Goal: Complete application form

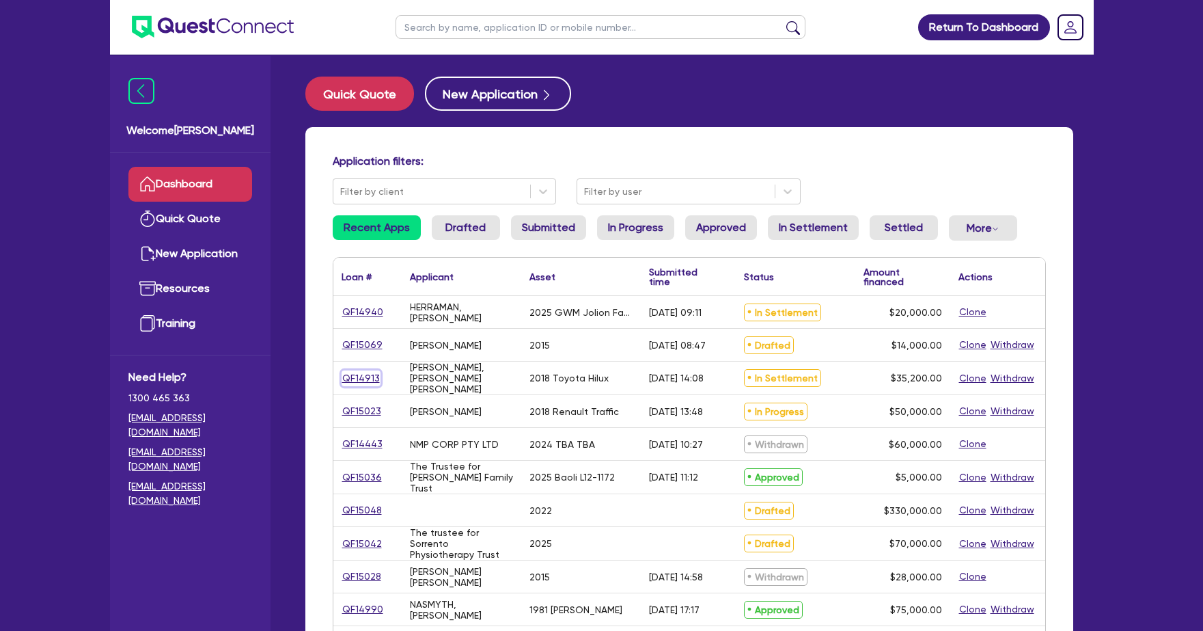
click at [357, 380] on link "QF14913" at bounding box center [361, 378] width 39 height 16
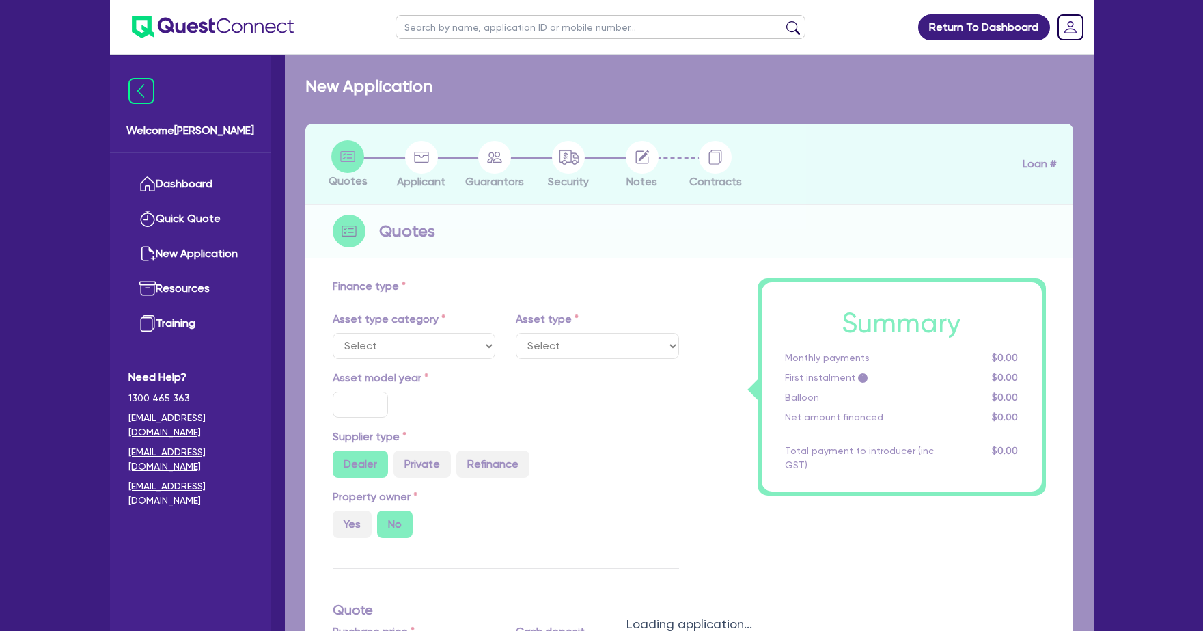
select select "CARS_AND_LIGHT_TRUCKS"
type input "2018"
radio input "false"
radio input "true"
type input "42,000"
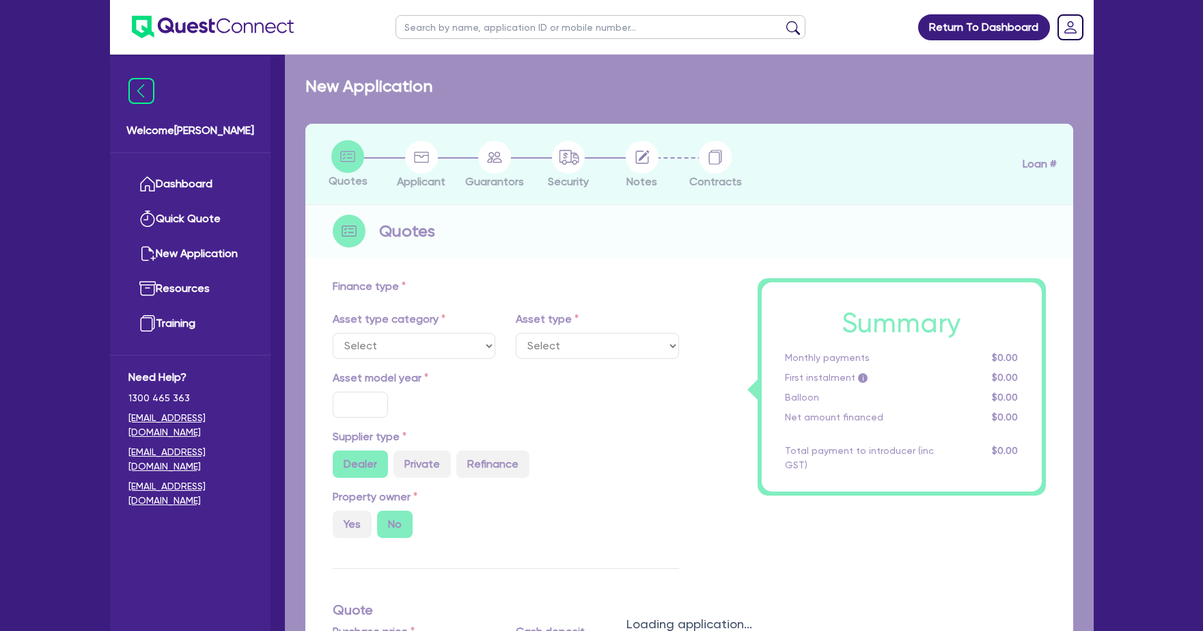
type input "6,800"
type input "13"
type input "4,576"
type input "17.99"
select select "VANS_AND_UTES"
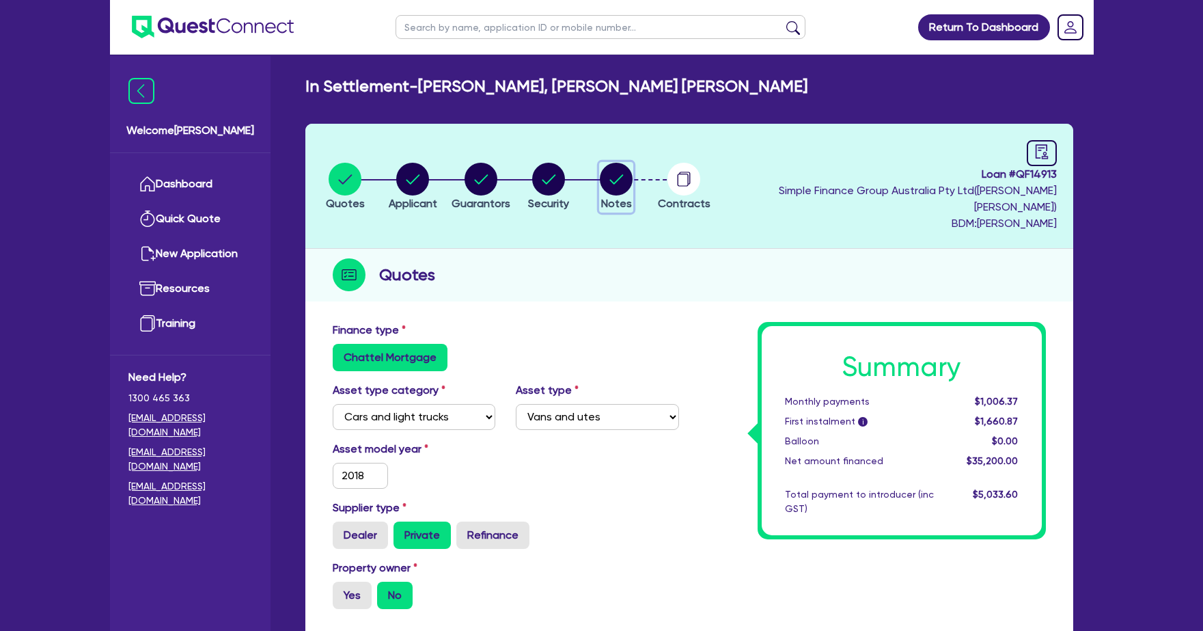
click at [633, 171] on circle "button" at bounding box center [616, 179] width 33 height 33
select select "Quest Finance - Own Book"
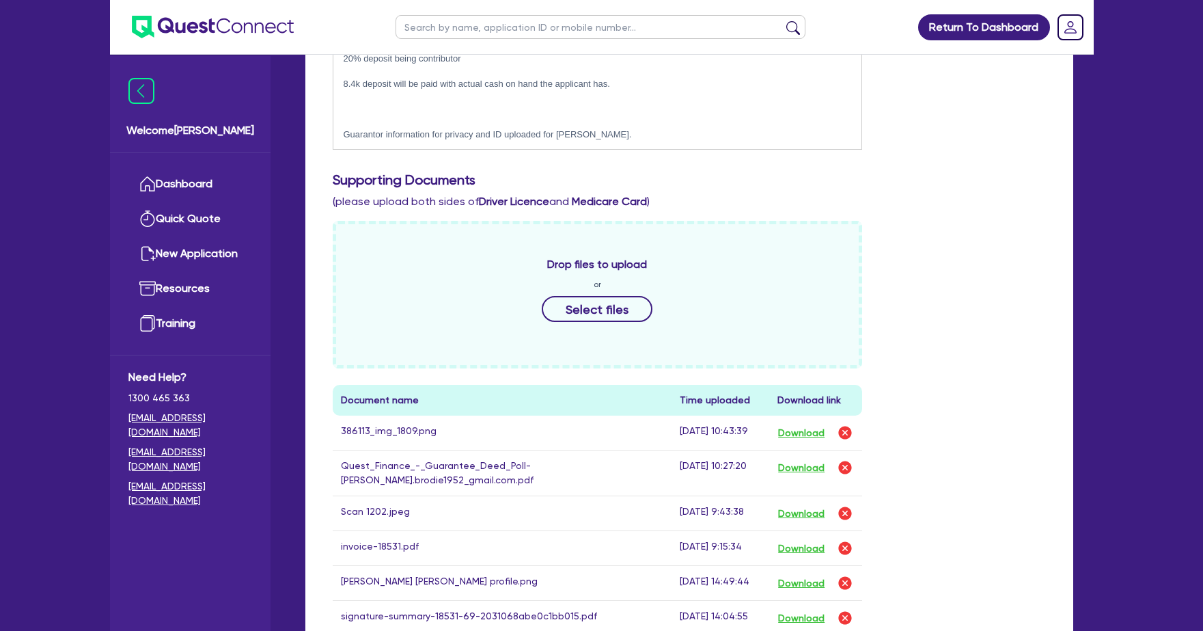
scroll to position [681, 0]
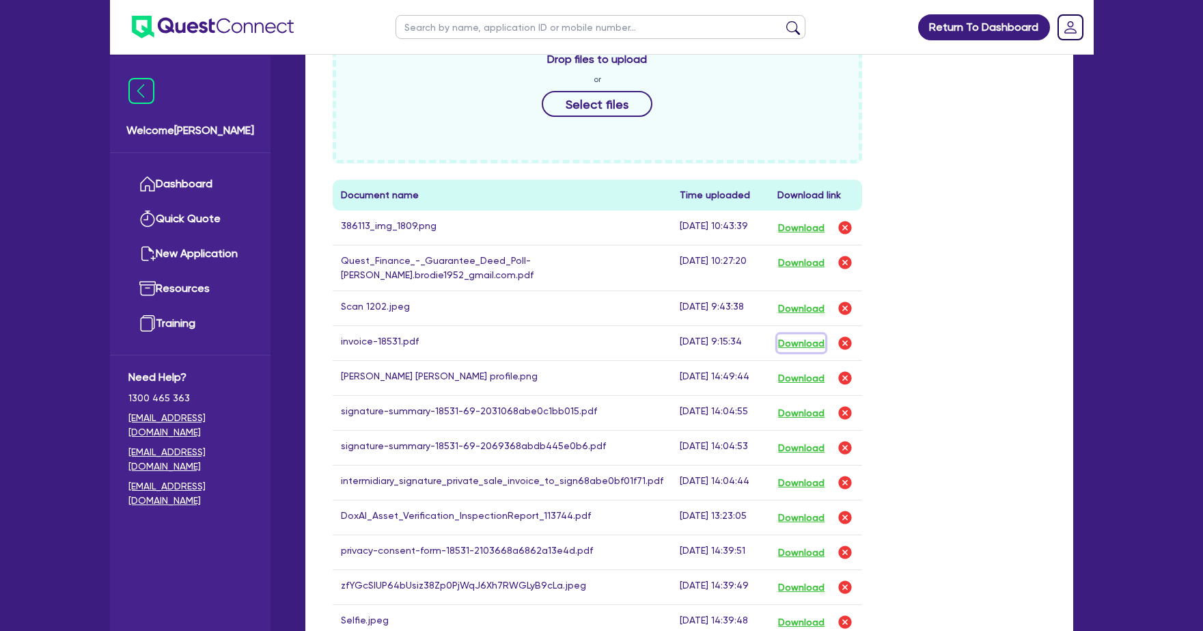
click at [795, 334] on button "Download" at bounding box center [802, 343] width 48 height 18
click at [793, 474] on button "Download" at bounding box center [802, 483] width 48 height 18
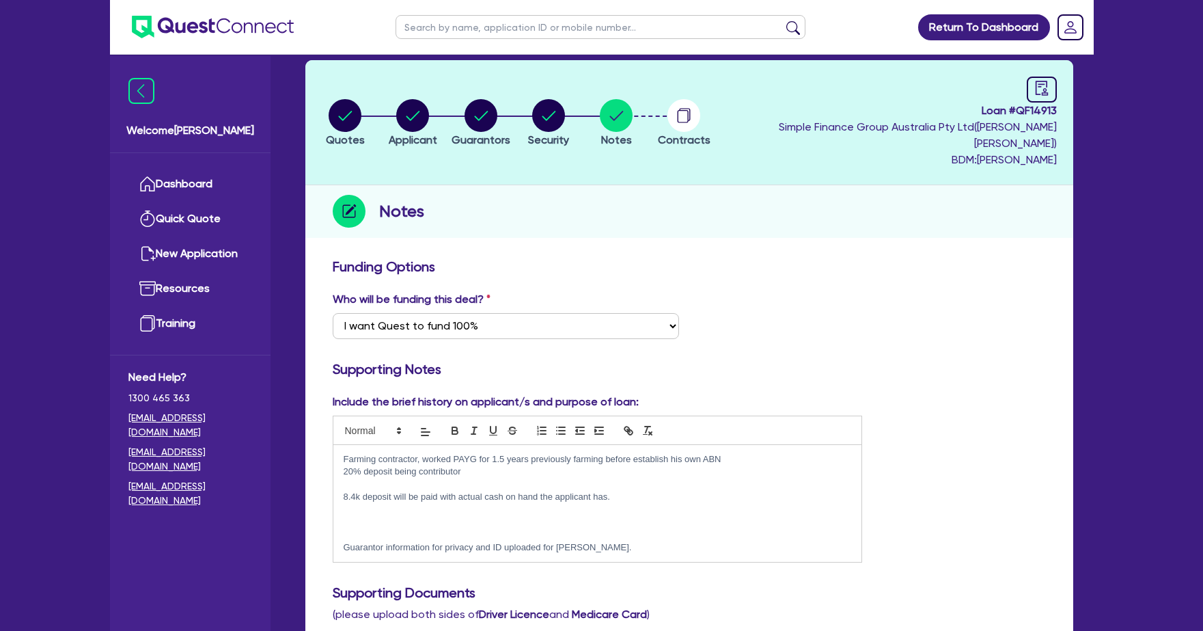
scroll to position [0, 0]
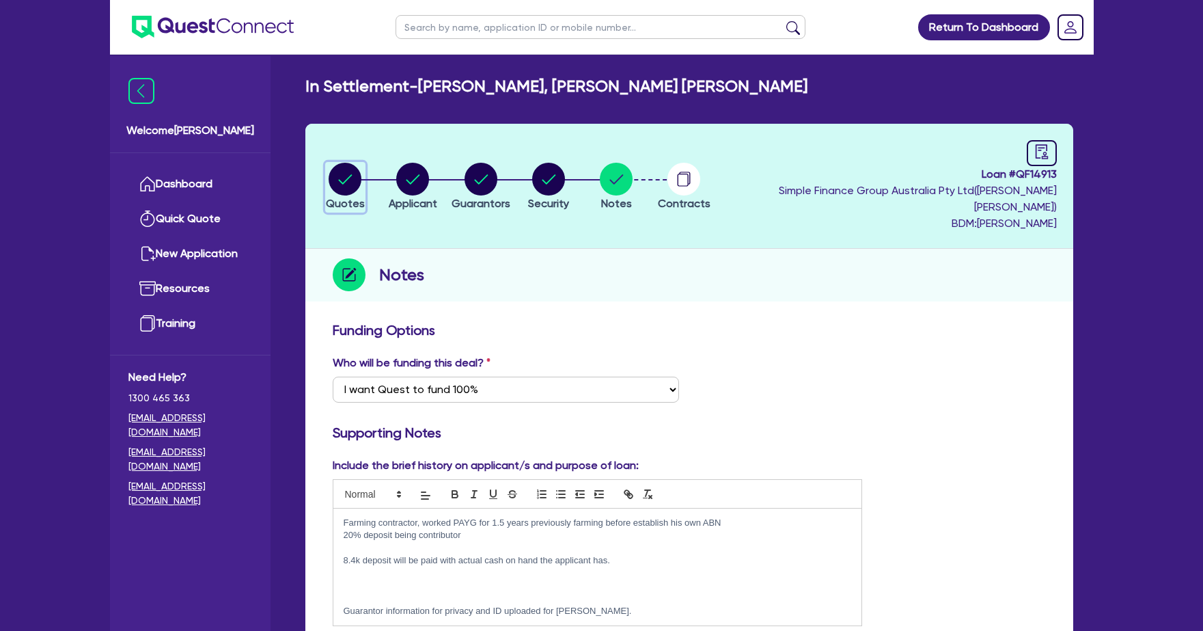
click at [348, 177] on circle "button" at bounding box center [345, 179] width 33 height 33
select select "CARS_AND_LIGHT_TRUCKS"
select select "VANS_AND_UTES"
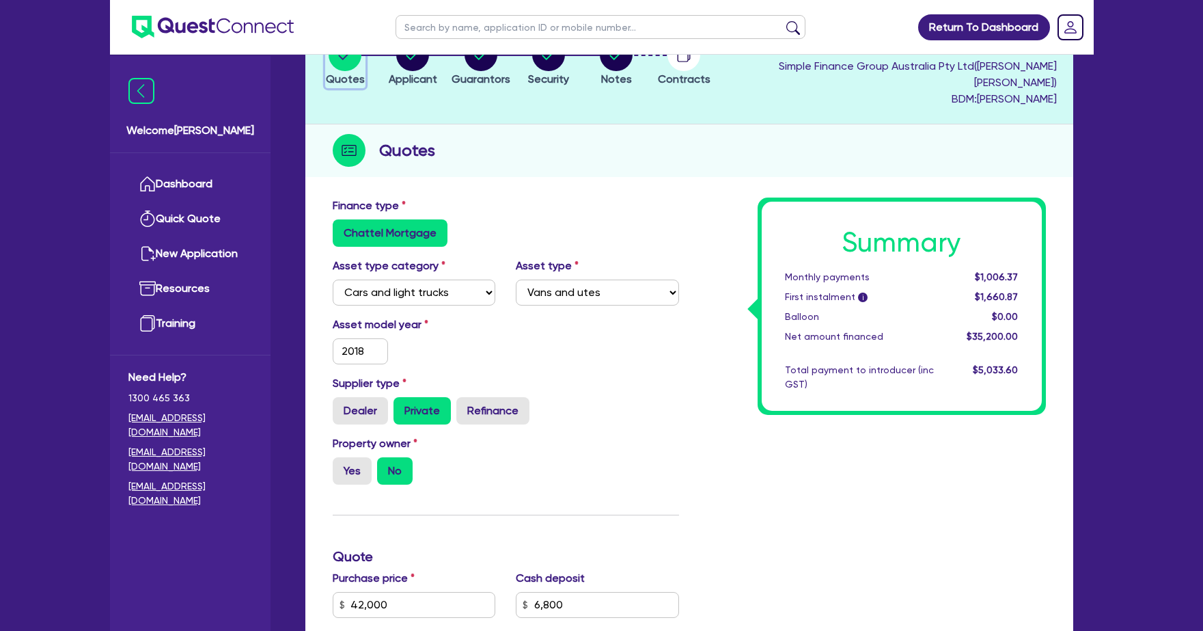
scroll to position [280, 0]
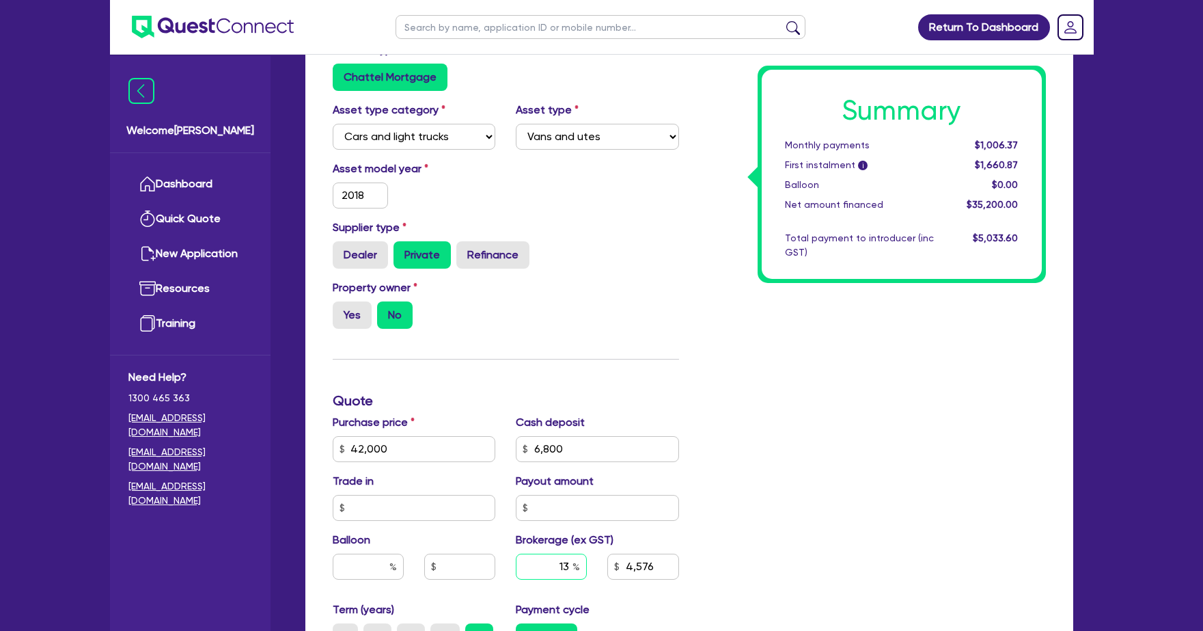
click at [571, 553] on input "13" at bounding box center [551, 566] width 71 height 26
type input "10"
type input "42,000"
type input "6,800"
type input "4,576"
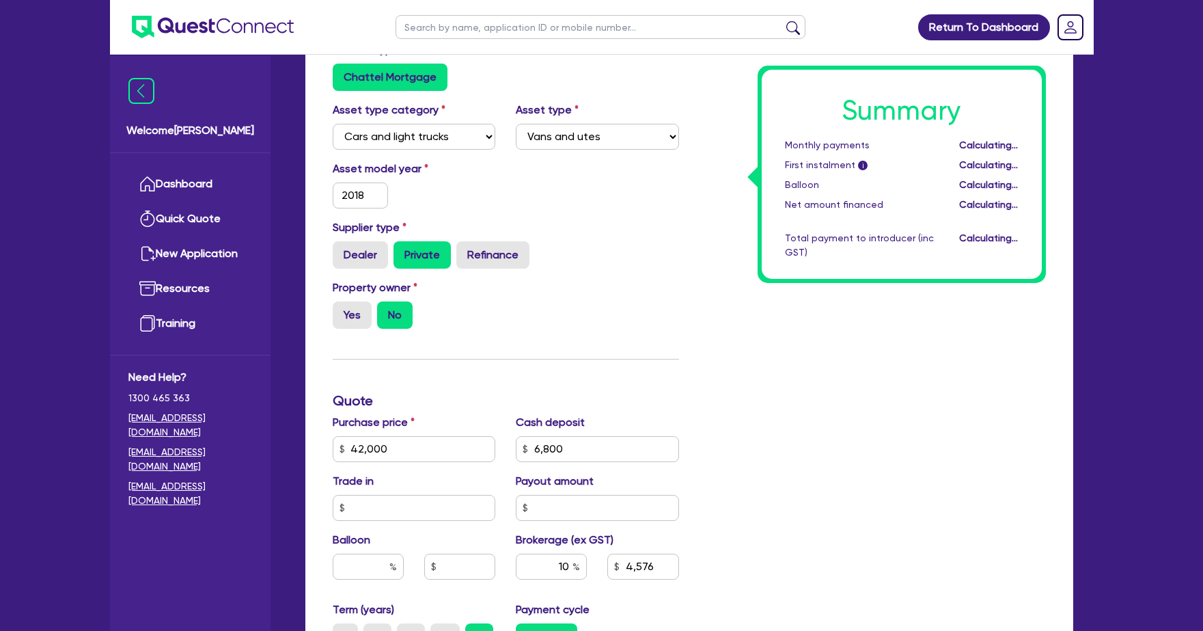
click at [822, 492] on div "Summary Monthly payments Calculating... First instalment i Calculating... Ballo…" at bounding box center [872, 441] width 367 height 799
type input "42,000"
type input "6,800"
type input "3,520"
click at [568, 553] on input "10" at bounding box center [551, 566] width 71 height 26
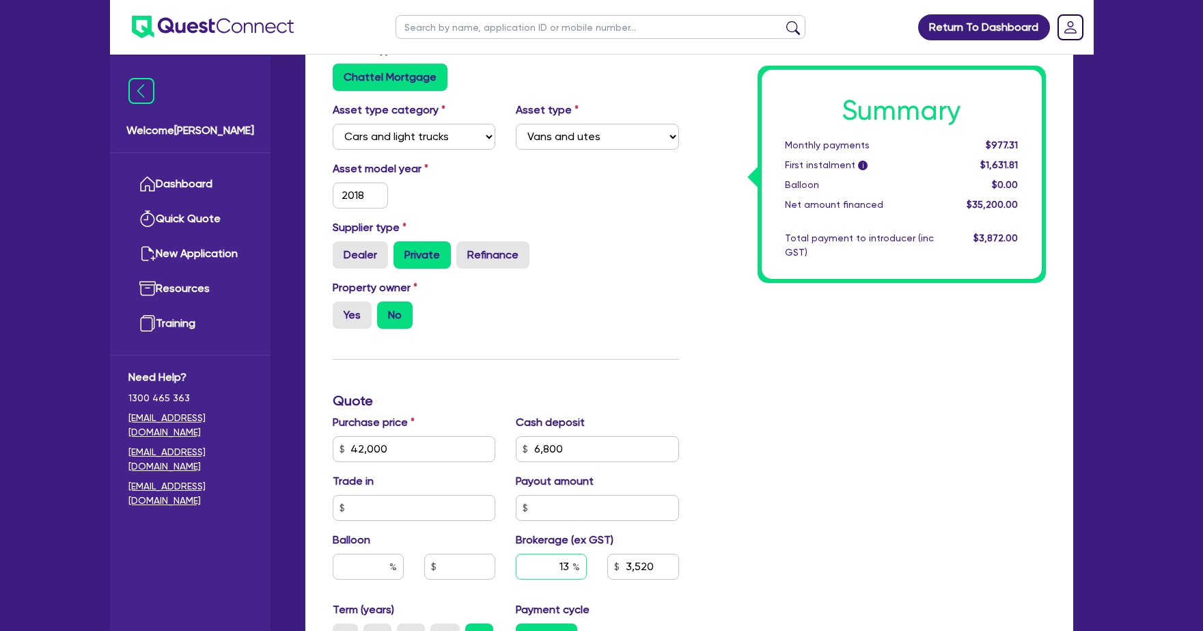
type input "13"
type input "42,000"
type input "6,800"
type input "3,520"
click at [778, 505] on div "Summary Monthly payments Calculating... First instalment i Calculating... Ballo…" at bounding box center [872, 441] width 367 height 799
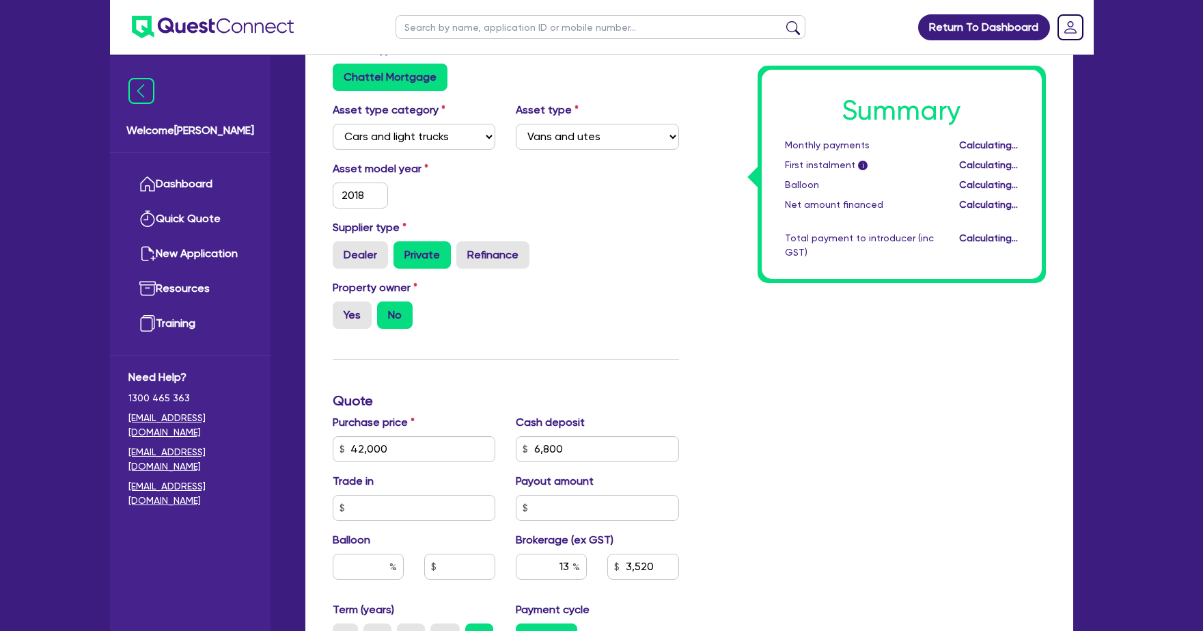
type input "42,000"
type input "6,800"
type input "4,576"
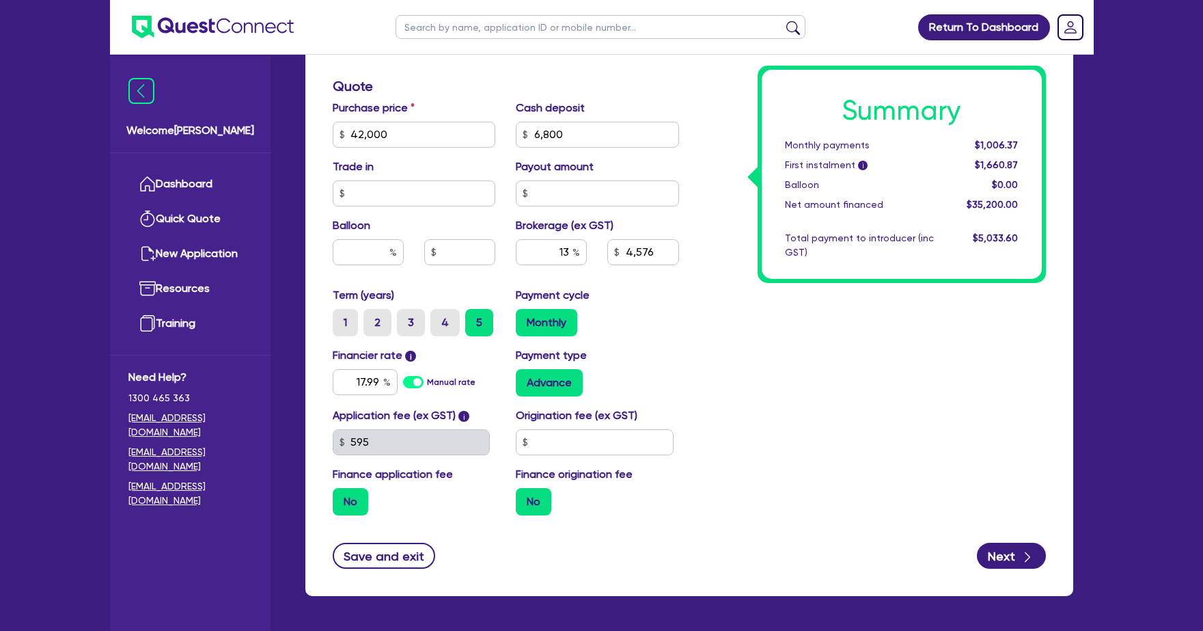
scroll to position [627, 0]
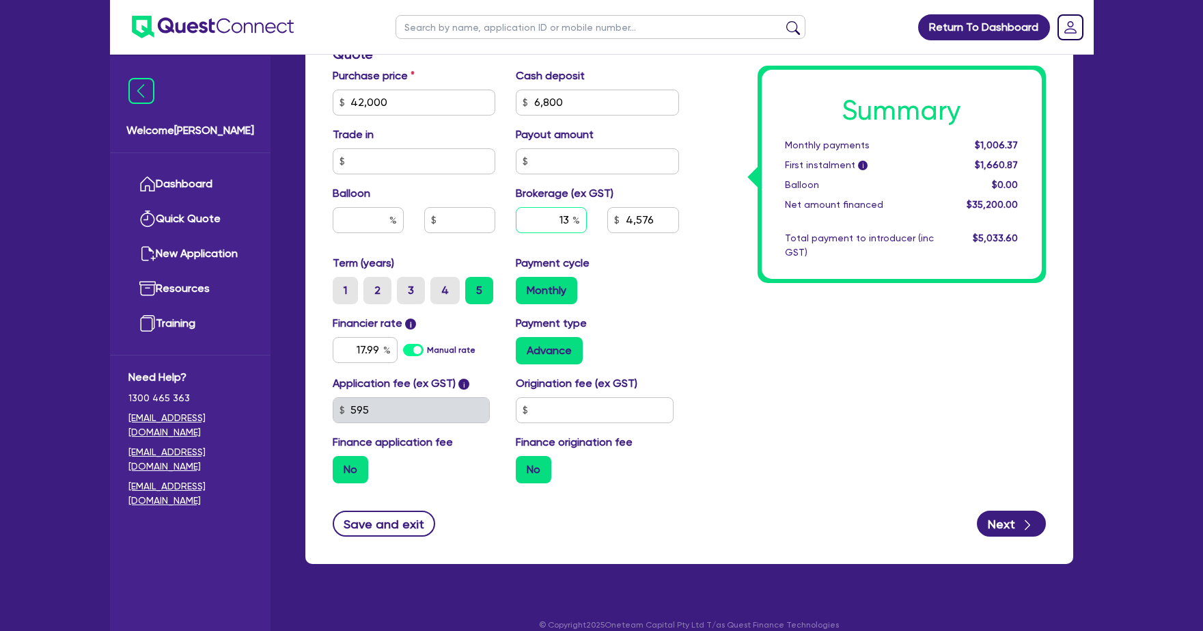
click at [571, 207] on input "13" at bounding box center [551, 220] width 71 height 26
type input "10"
type input "42,000"
type input "6,800"
type input "4,576"
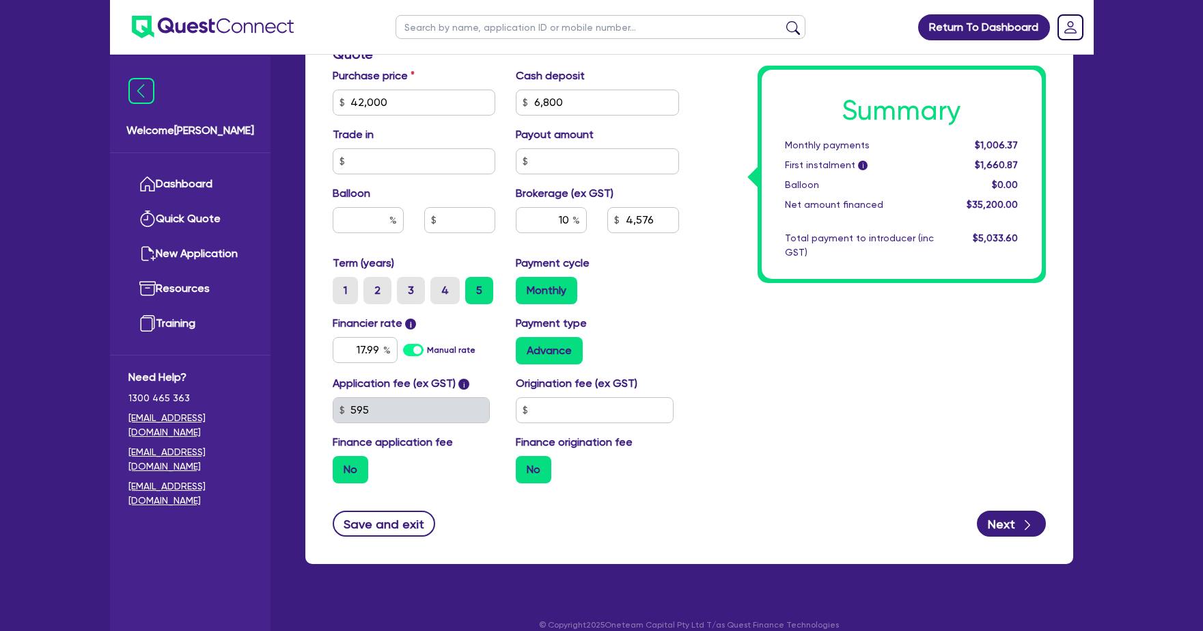
click at [914, 366] on div "Summary Monthly payments $1,006.37 First instalment i $1,660.87 Balloon $0.00 N…" at bounding box center [872, 94] width 367 height 799
type input "42,000"
type input "6,800"
type input "3,520"
click at [574, 207] on div "10" at bounding box center [551, 220] width 71 height 26
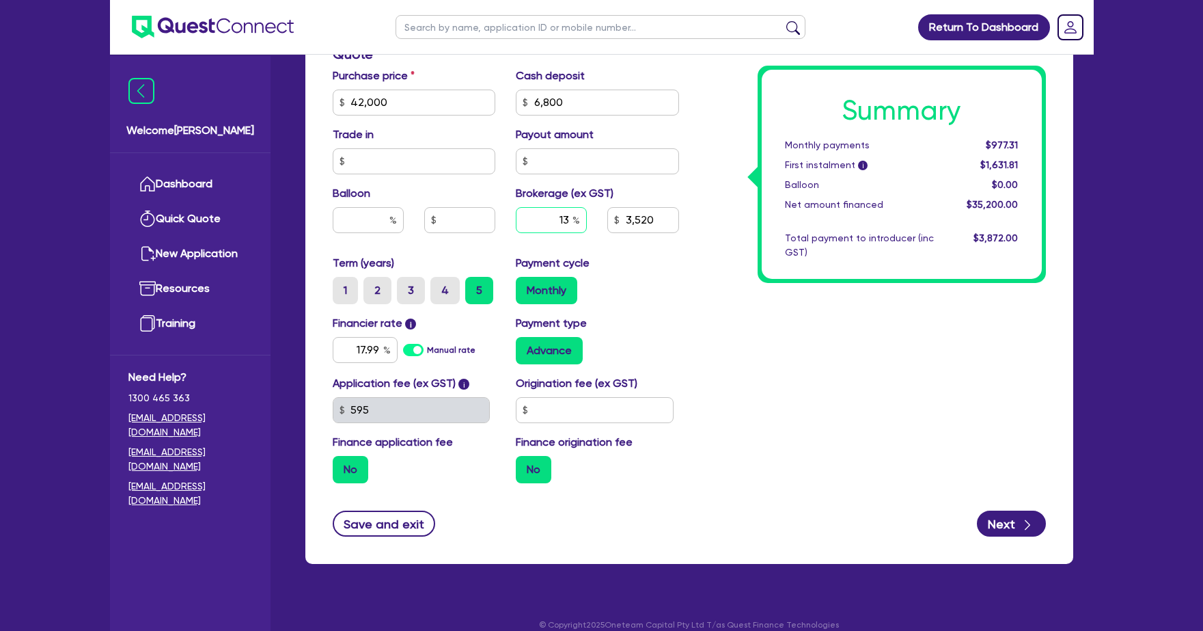
type input "13"
type input "42,000"
type input "6,800"
type input "3,520"
click at [842, 318] on div "Summary Monthly payments Calculating... First instalment i Calculating... Ballo…" at bounding box center [872, 94] width 367 height 799
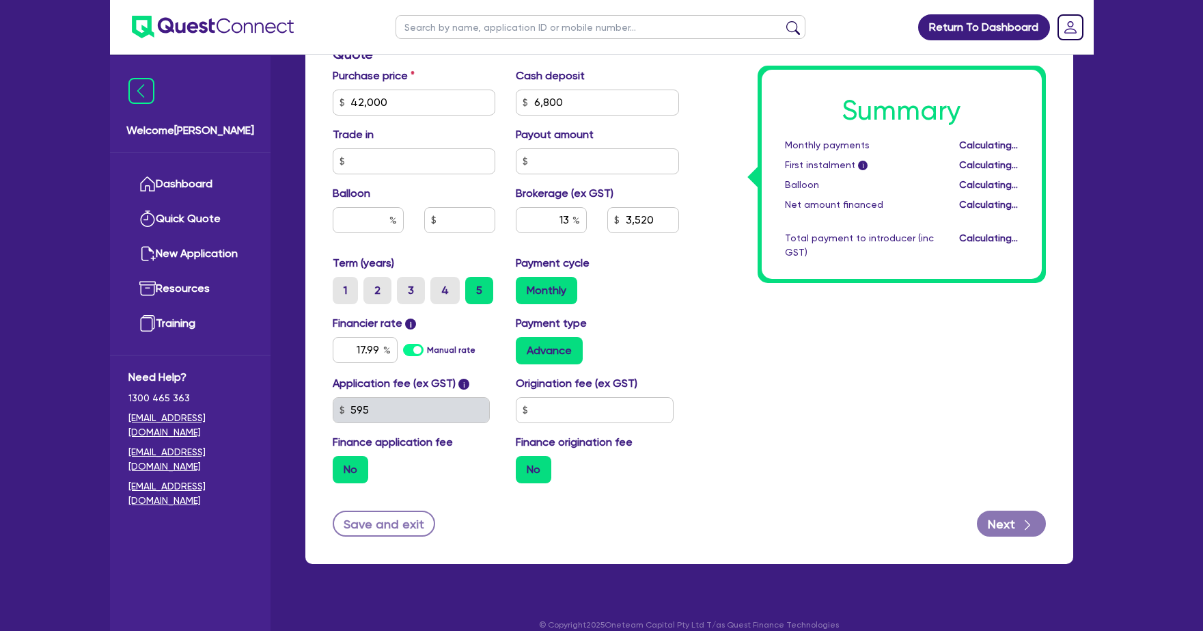
type input "42,000"
type input "6,800"
type input "4,576"
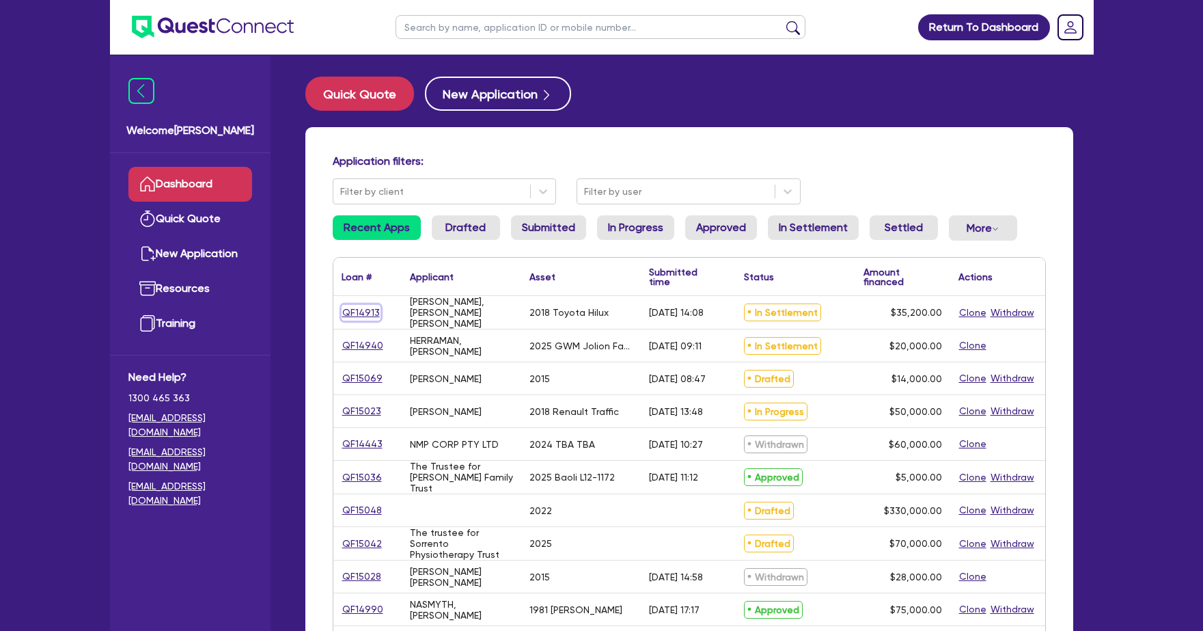
click at [348, 309] on link "QF14913" at bounding box center [361, 313] width 39 height 16
select select "CARS_AND_LIGHT_TRUCKS"
select select "VANS_AND_UTES"
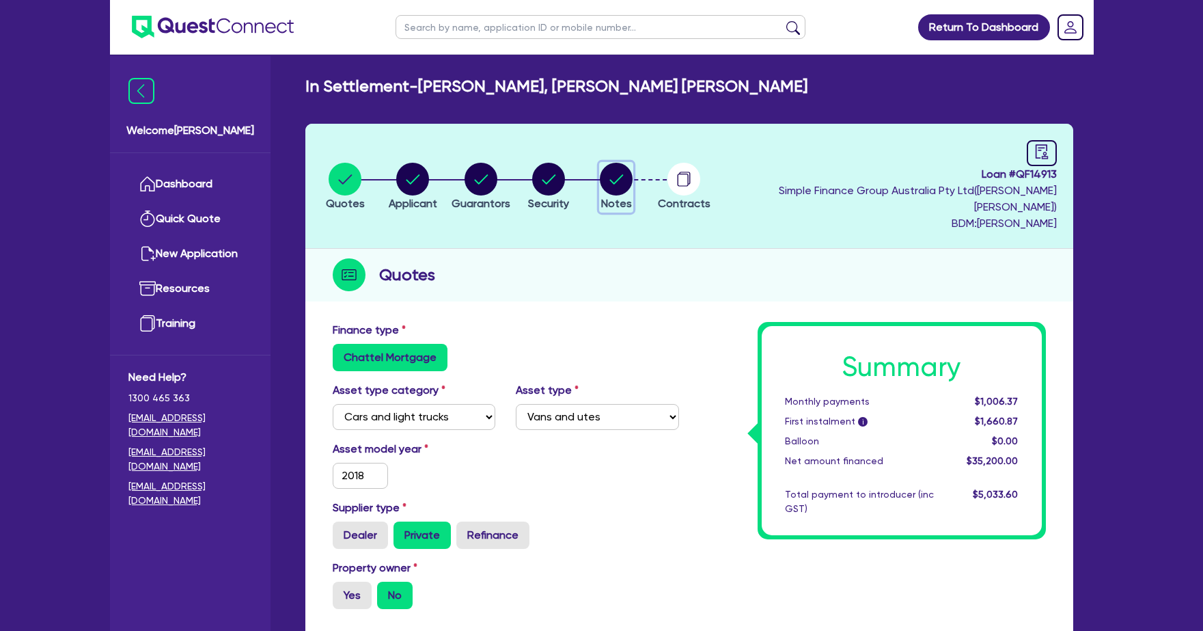
click at [633, 167] on circle "button" at bounding box center [616, 179] width 33 height 33
select select "Quest Finance - Own Book"
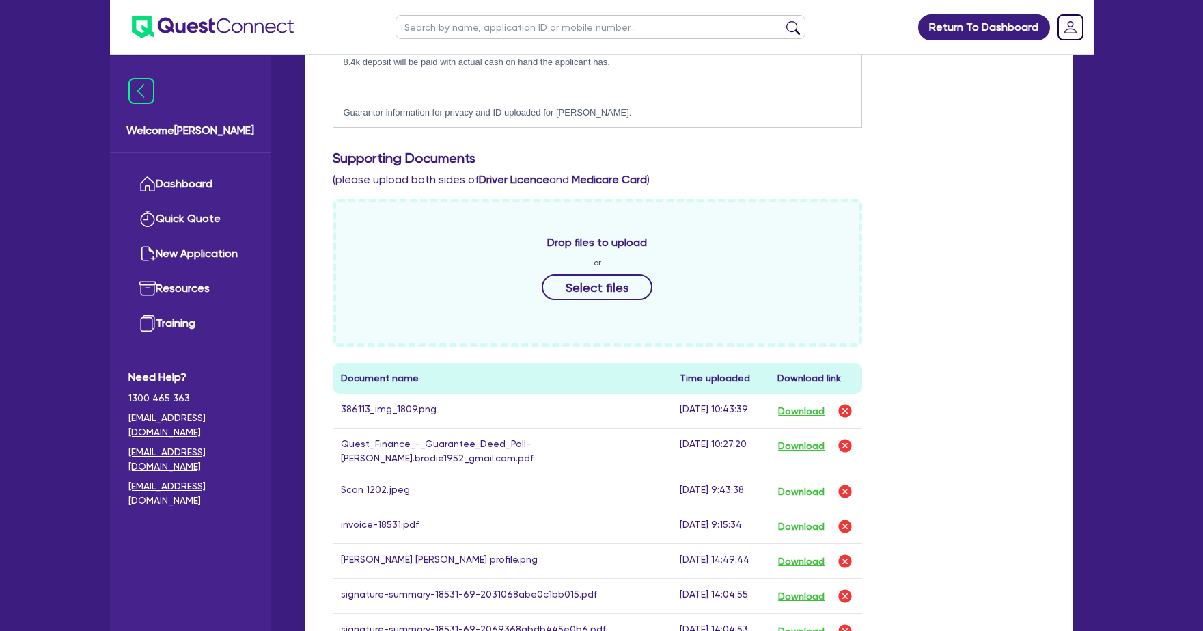
scroll to position [508, 0]
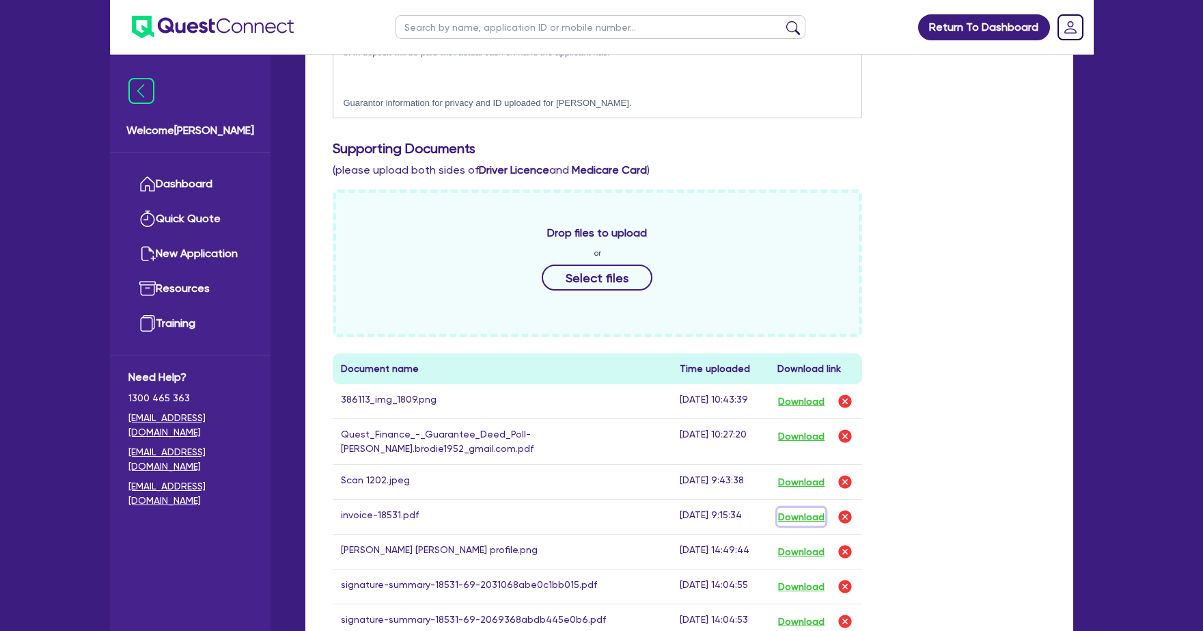
click at [786, 508] on button "Download" at bounding box center [802, 517] width 48 height 18
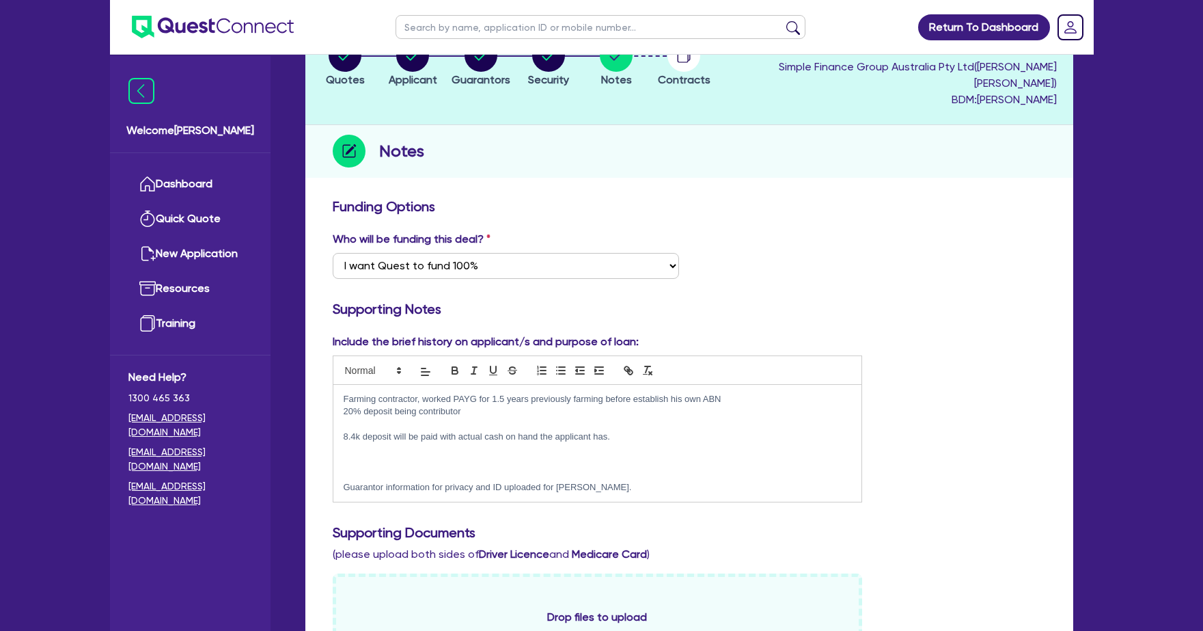
scroll to position [0, 0]
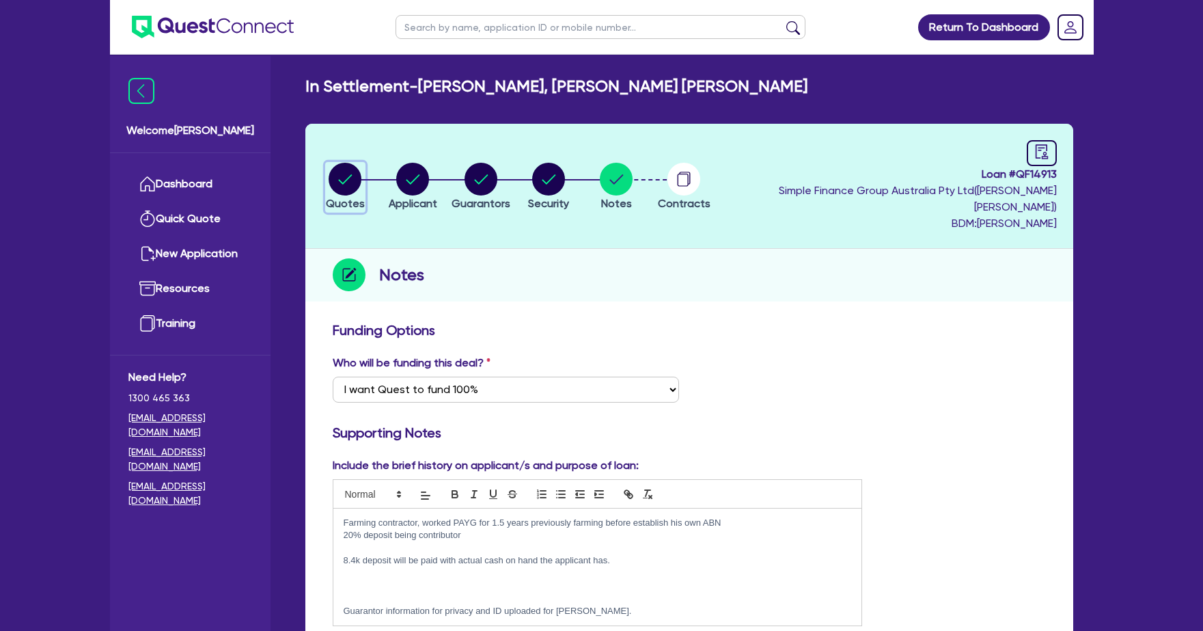
click at [355, 174] on circle "button" at bounding box center [345, 179] width 33 height 33
select select "CARS_AND_LIGHT_TRUCKS"
select select "VANS_AND_UTES"
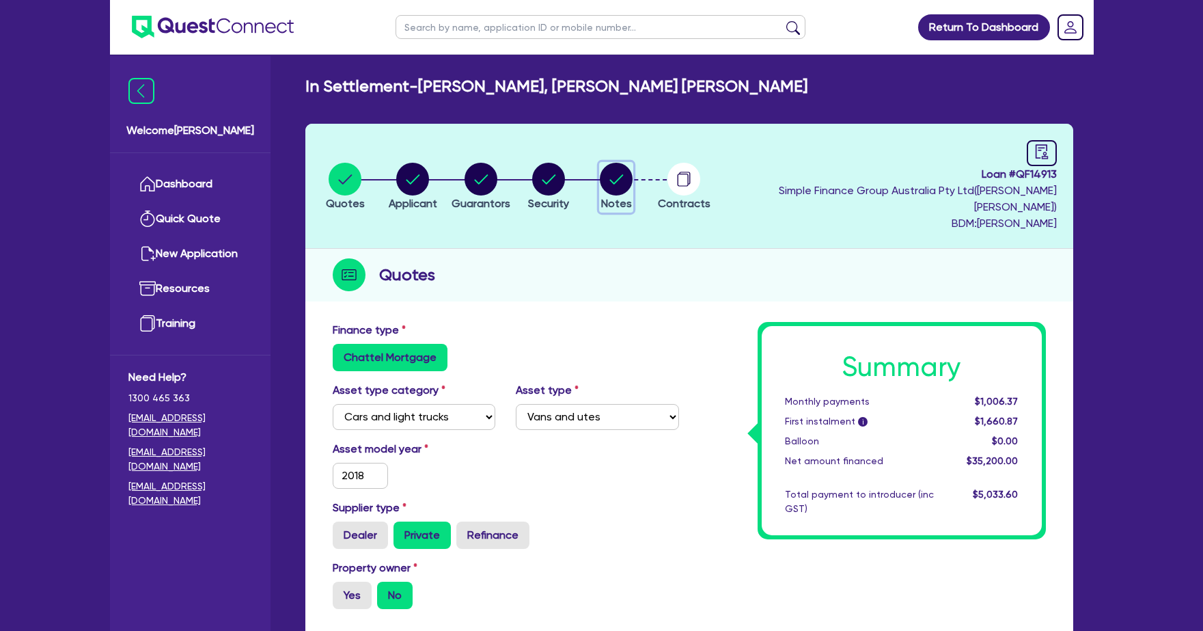
click at [633, 173] on circle "button" at bounding box center [616, 179] width 33 height 33
select select "Quest Finance - Own Book"
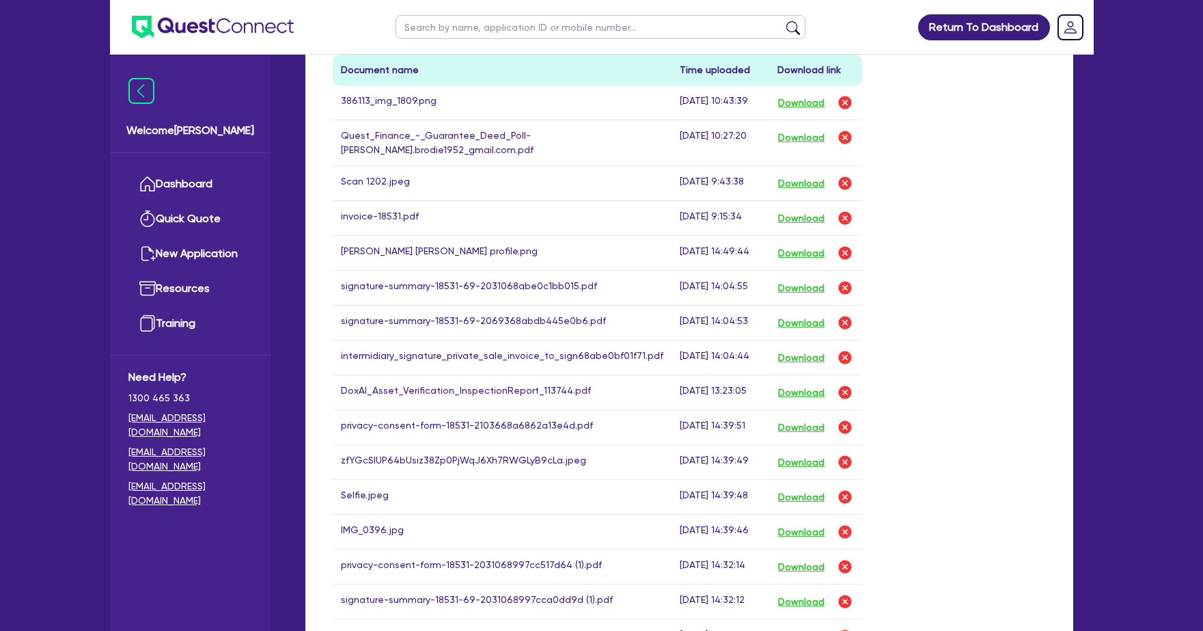
scroll to position [642, 0]
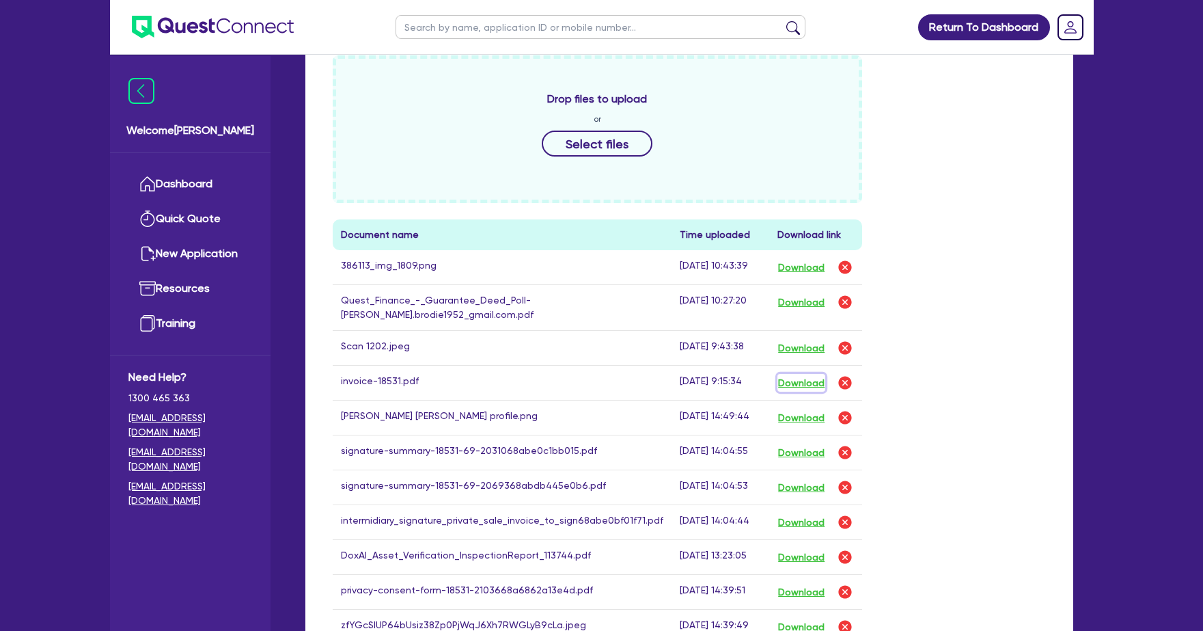
click at [800, 374] on button "Download" at bounding box center [802, 383] width 48 height 18
click at [165, 182] on link "Dashboard" at bounding box center [190, 184] width 124 height 35
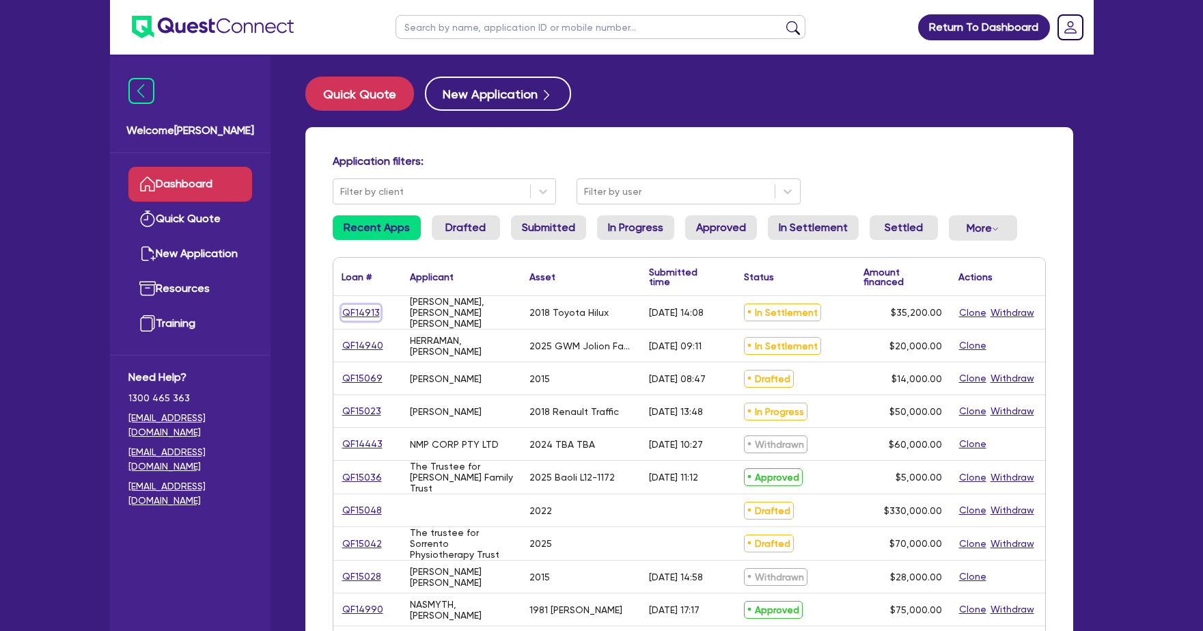
click at [361, 314] on link "QF14913" at bounding box center [361, 313] width 39 height 16
select select "CARS_AND_LIGHT_TRUCKS"
select select "VANS_AND_UTES"
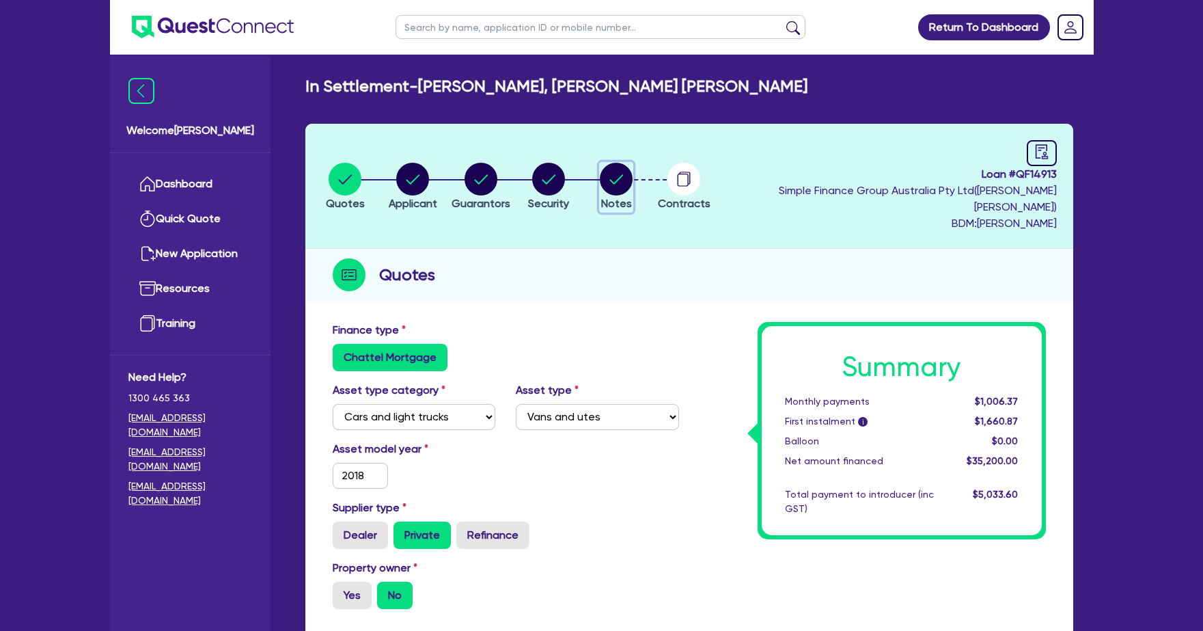
click at [633, 182] on circle "button" at bounding box center [616, 179] width 33 height 33
select select "Quest Finance - Own Book"
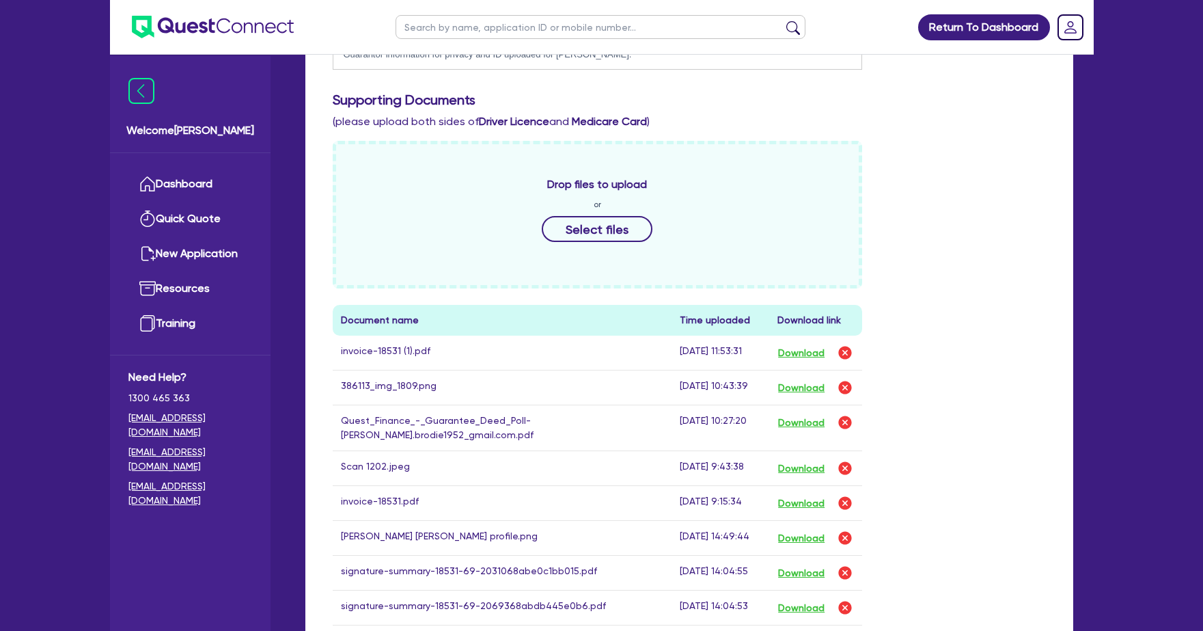
scroll to position [565, 0]
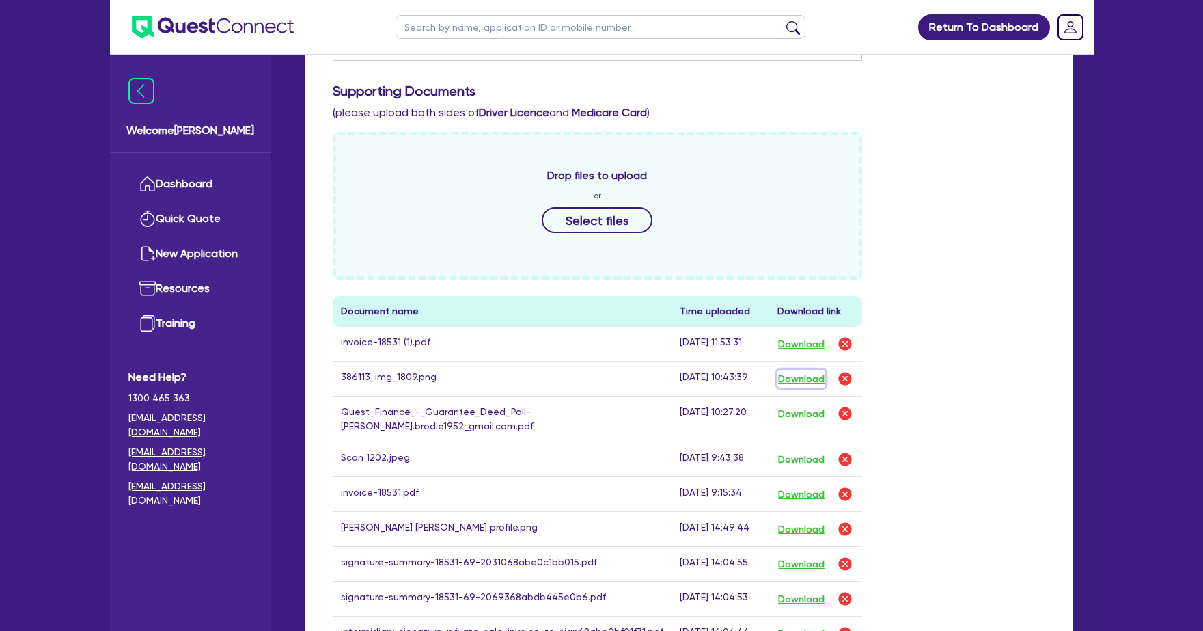
click at [801, 370] on button "Download" at bounding box center [802, 379] width 48 height 18
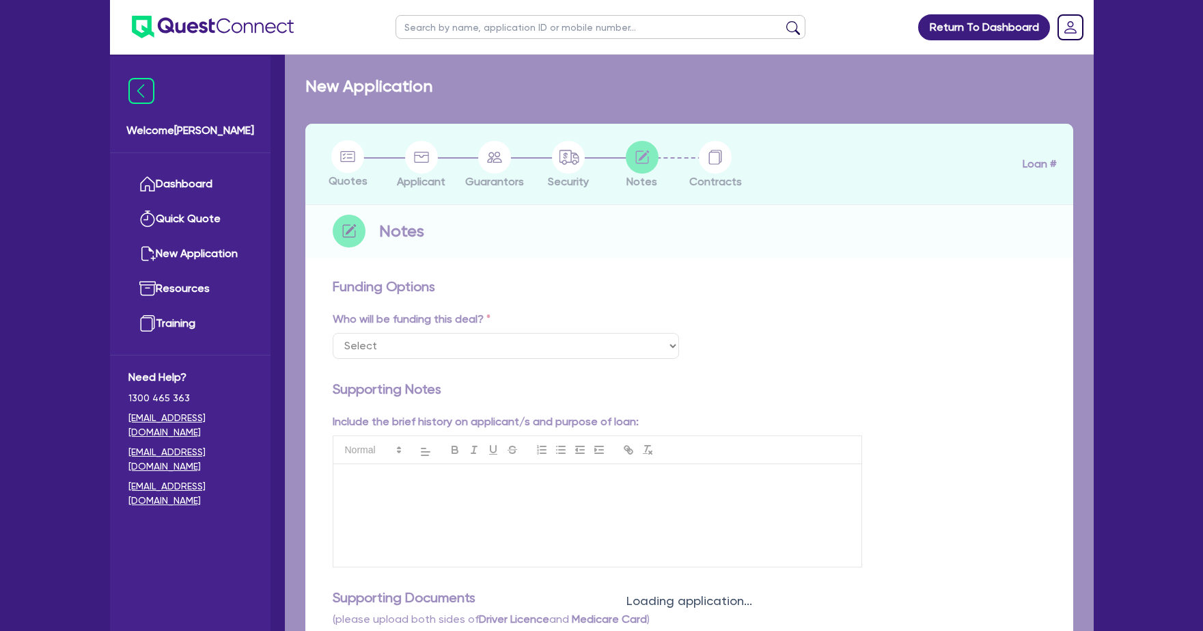
select select "Quest Finance - Own Book"
checkbox input "true"
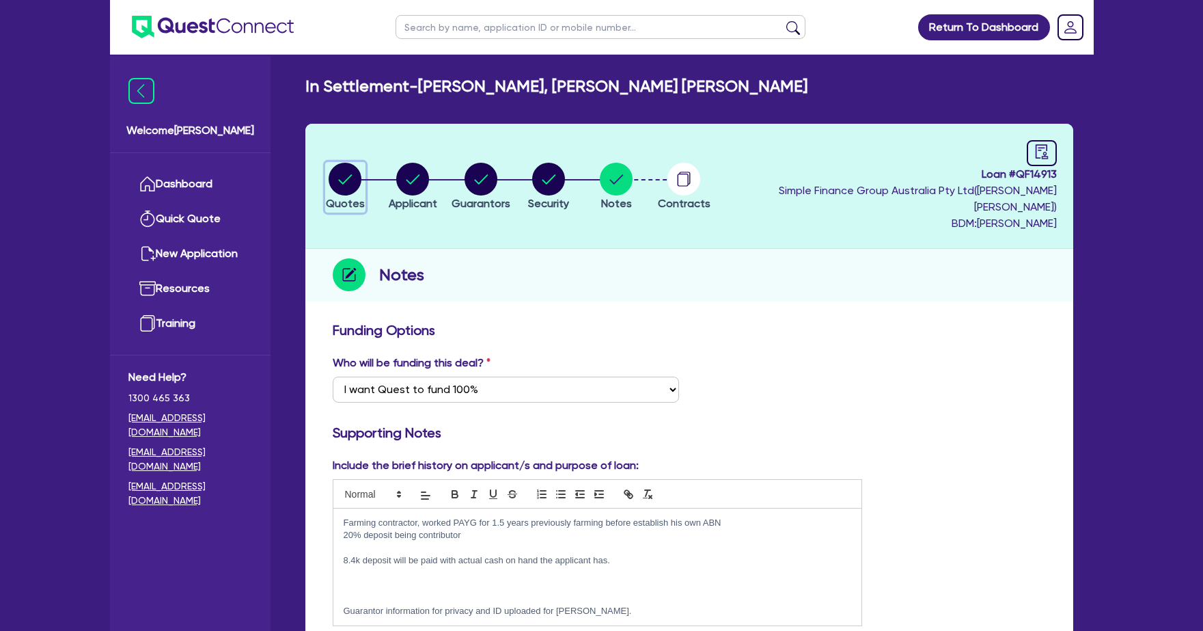
click at [346, 166] on circle "button" at bounding box center [345, 179] width 33 height 33
select select "CARS_AND_LIGHT_TRUCKS"
select select "VANS_AND_UTES"
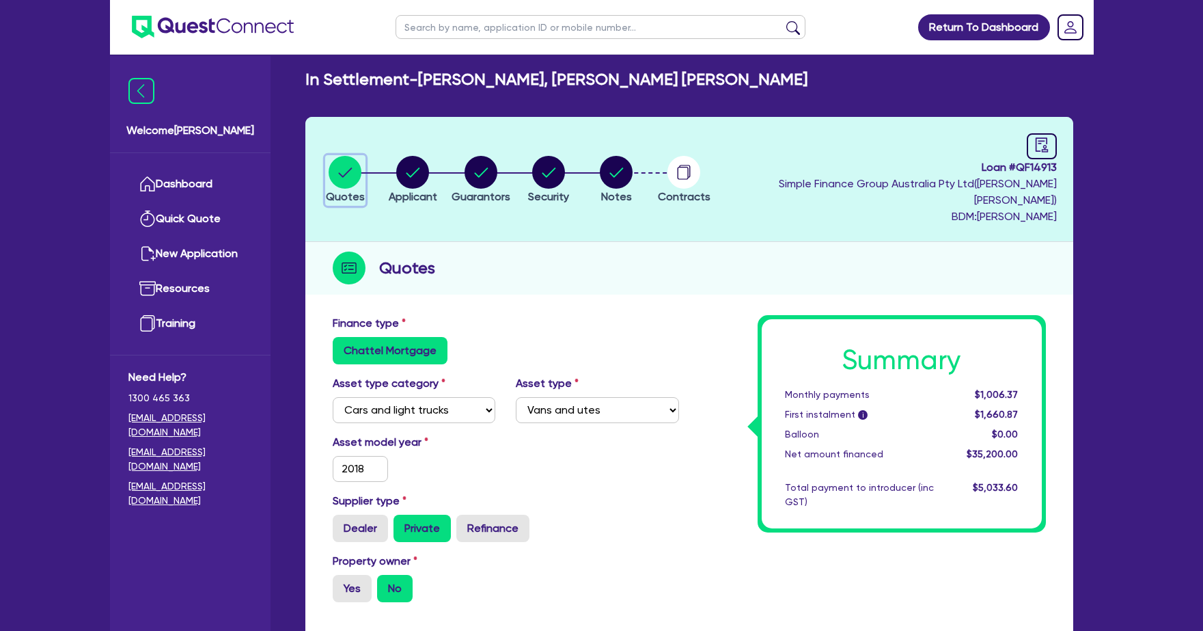
scroll to position [23, 0]
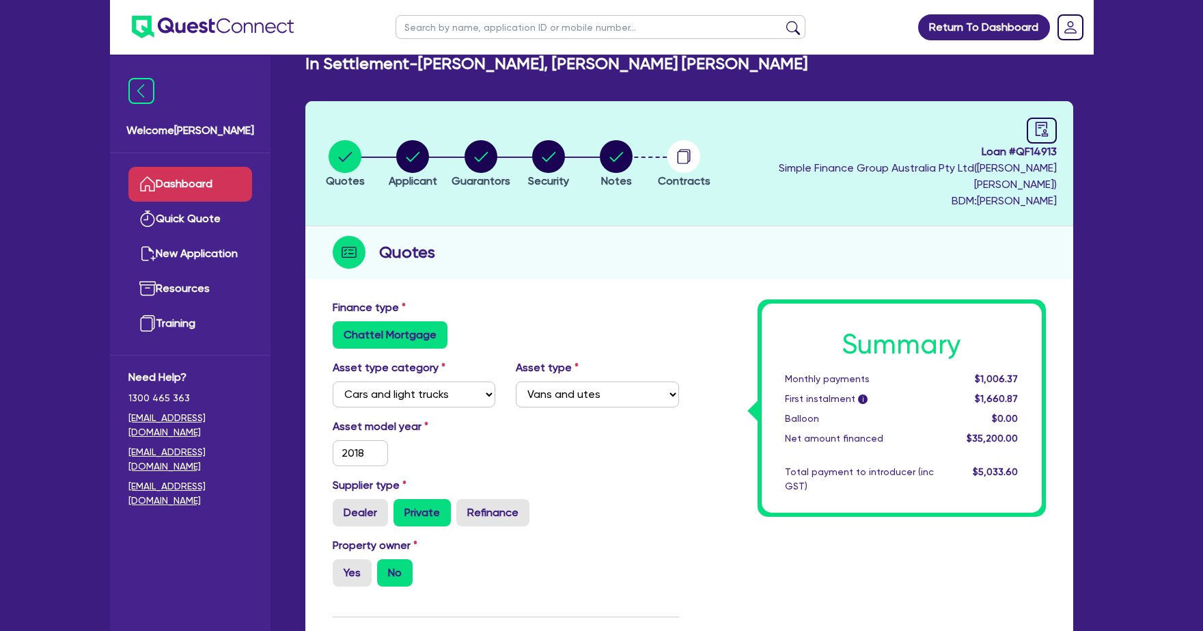
click at [168, 193] on link "Dashboard" at bounding box center [190, 184] width 124 height 35
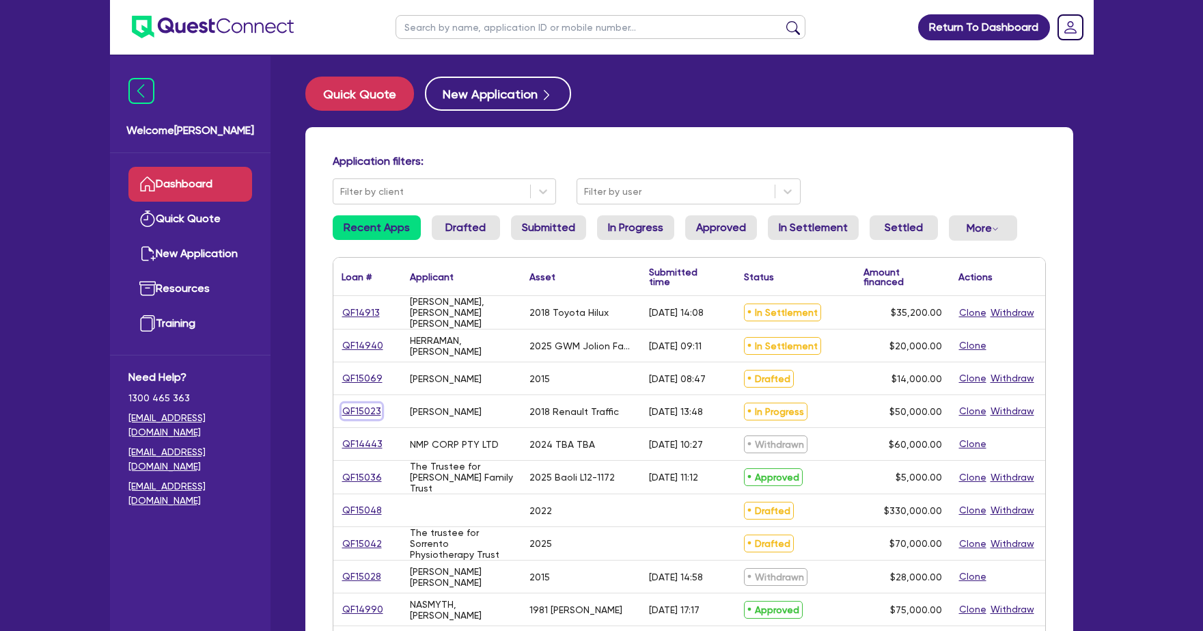
click at [370, 409] on link "QF15023" at bounding box center [362, 411] width 40 height 16
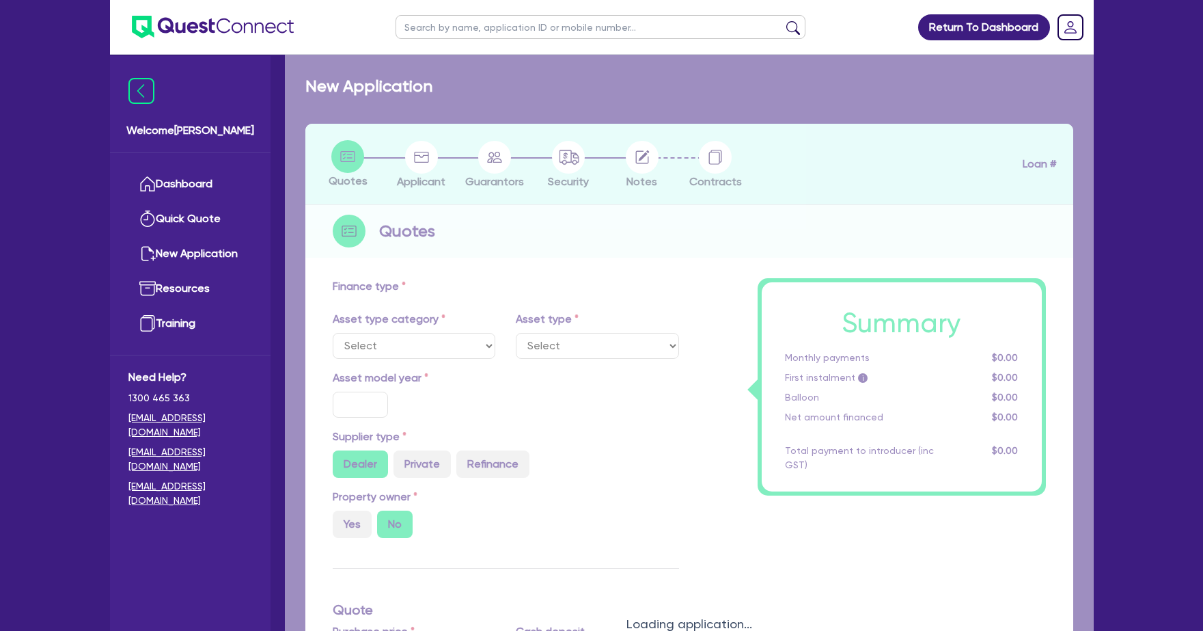
select select "CARS_AND_LIGHT_TRUCKS"
type input "2018"
radio input "false"
radio input "true"
type input "50,000"
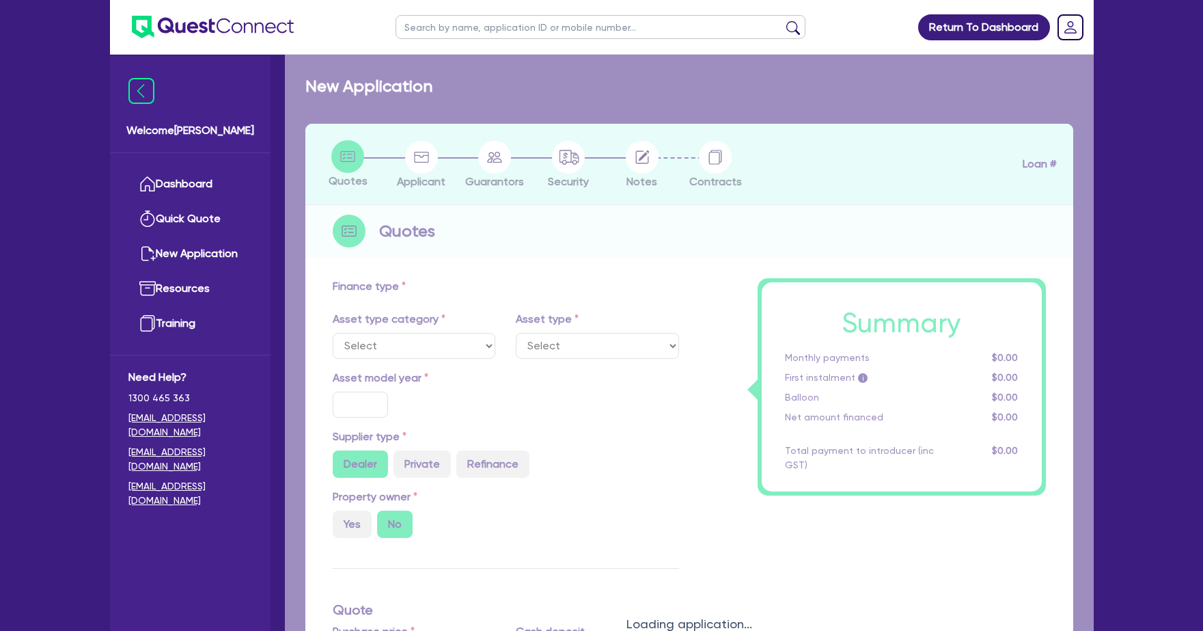
type input "9"
type input "4,500"
type input "17.95"
select select "VANS_AND_UTES"
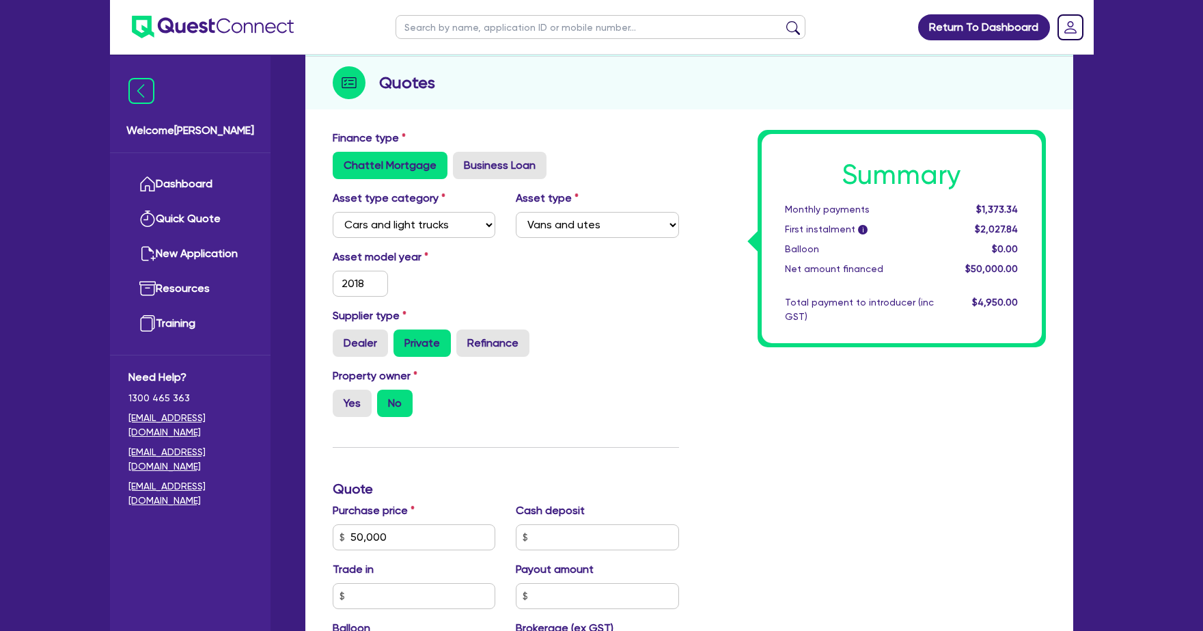
scroll to position [480, 0]
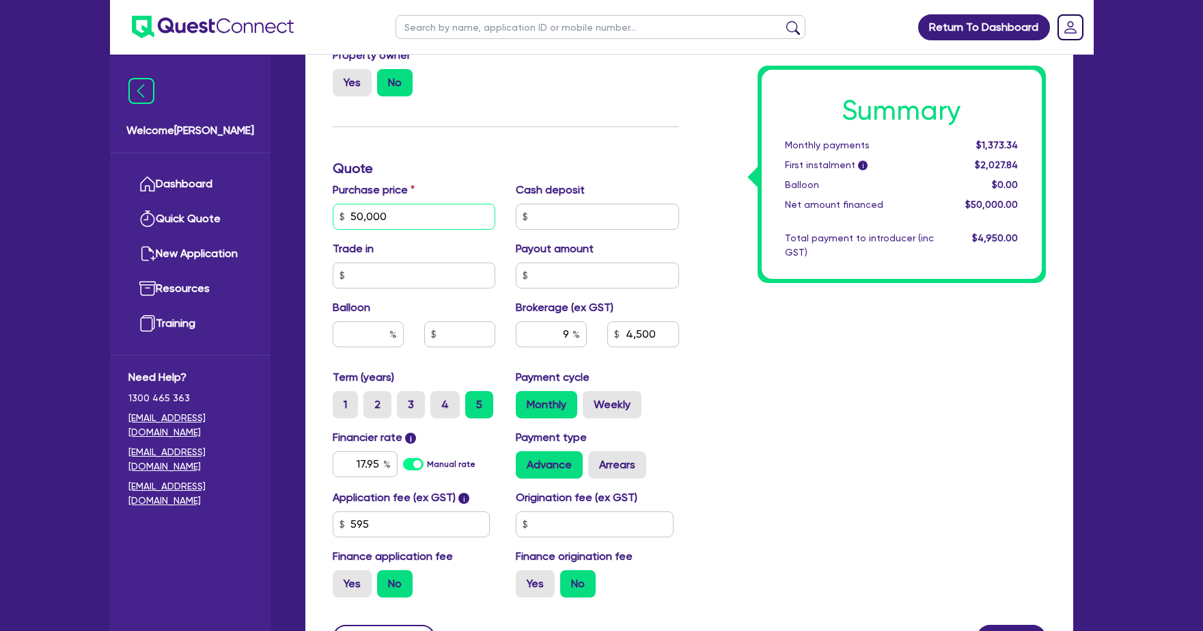
click at [365, 221] on input "50,000" at bounding box center [414, 217] width 163 height 26
type input "55,000"
click at [873, 391] on div "Summary Monthly payments $1,373.34 First instalment i $2,027.84 Balloon $0.00 N…" at bounding box center [872, 208] width 367 height 799
type input "4,950"
click at [571, 335] on input "9" at bounding box center [551, 334] width 71 height 26
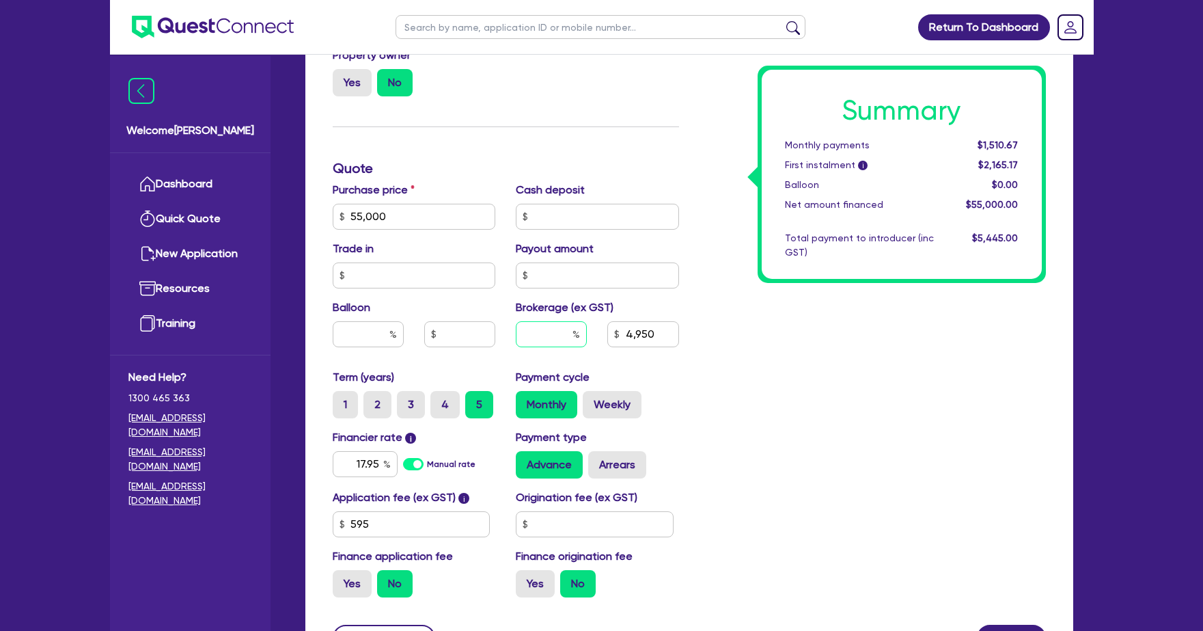
type input "9"
click at [953, 334] on div "Summary Monthly payments $1,510.67 First instalment i $2,165.17 Balloon $0.00 N…" at bounding box center [872, 208] width 367 height 799
click at [709, 182] on div "Summary Monthly payments $1,510.67 First instalment i $2,165.17 Balloon $0.00 N…" at bounding box center [872, 208] width 367 height 799
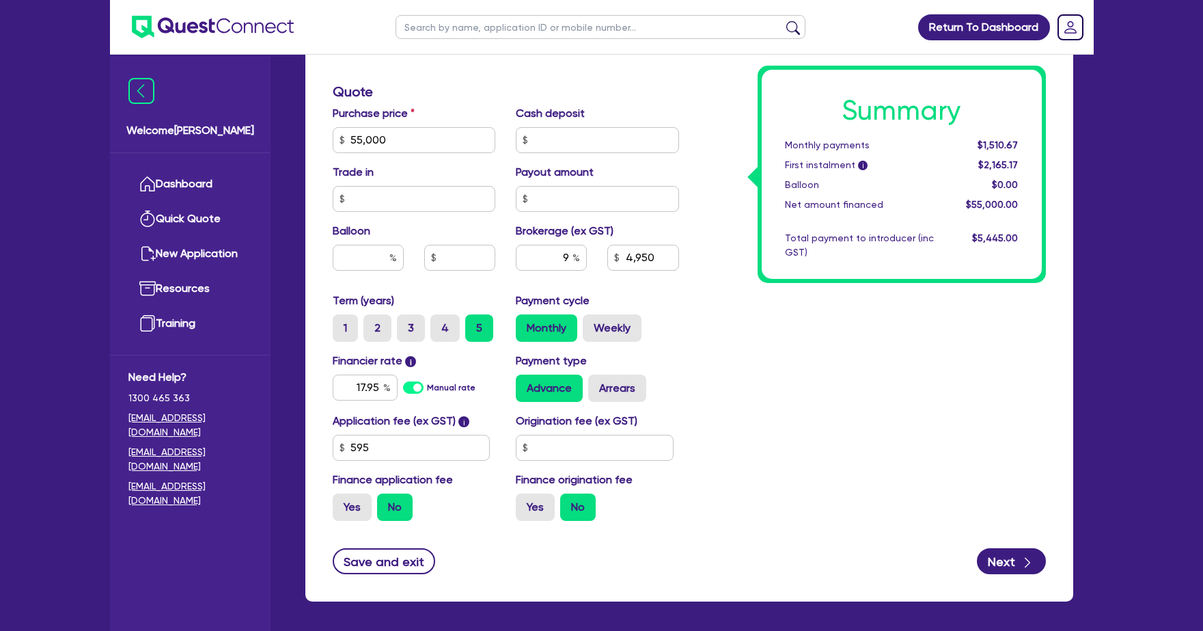
scroll to position [610, 0]
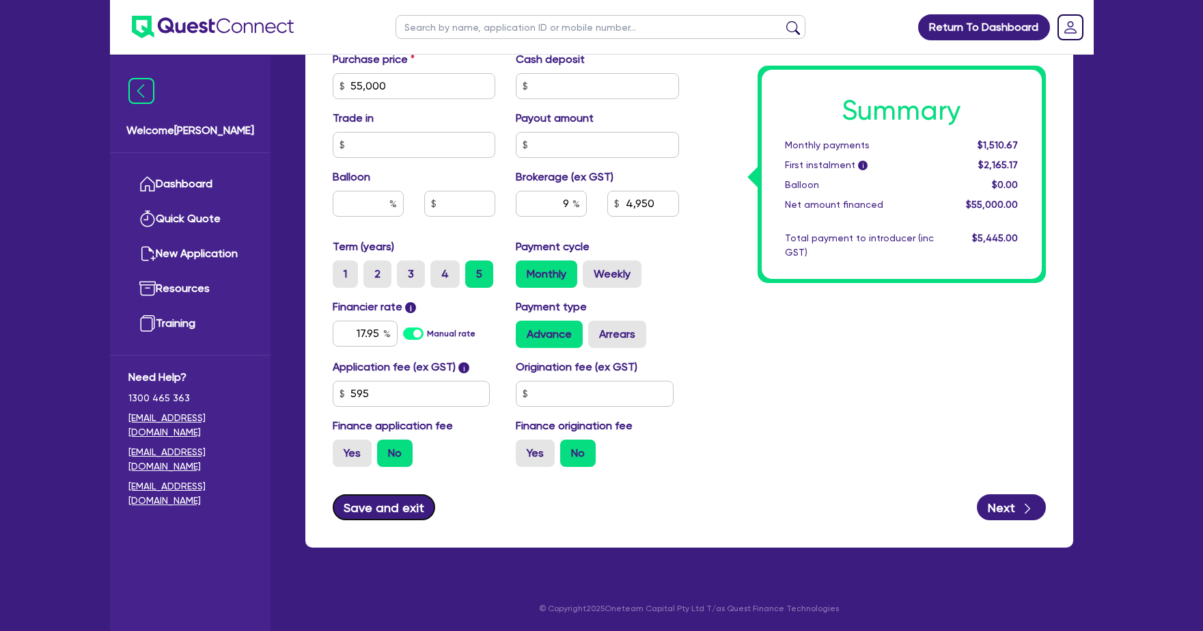
click at [394, 508] on button "Save and exit" at bounding box center [384, 507] width 103 height 26
type input "4,950"
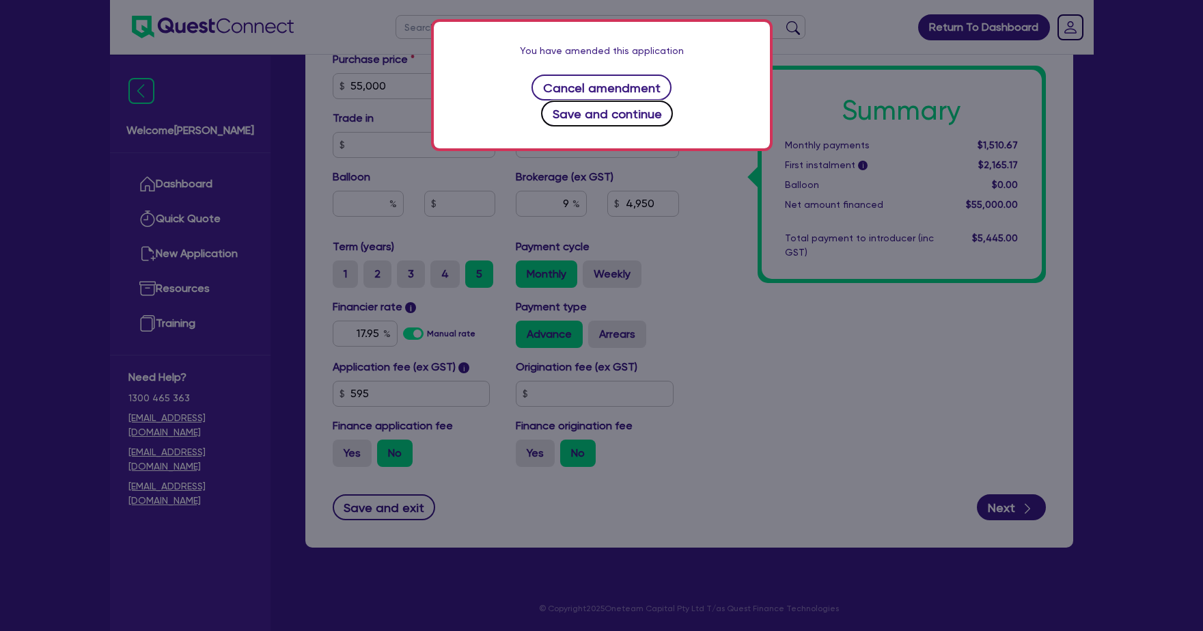
click at [673, 100] on button "Save and continue" at bounding box center [607, 113] width 132 height 26
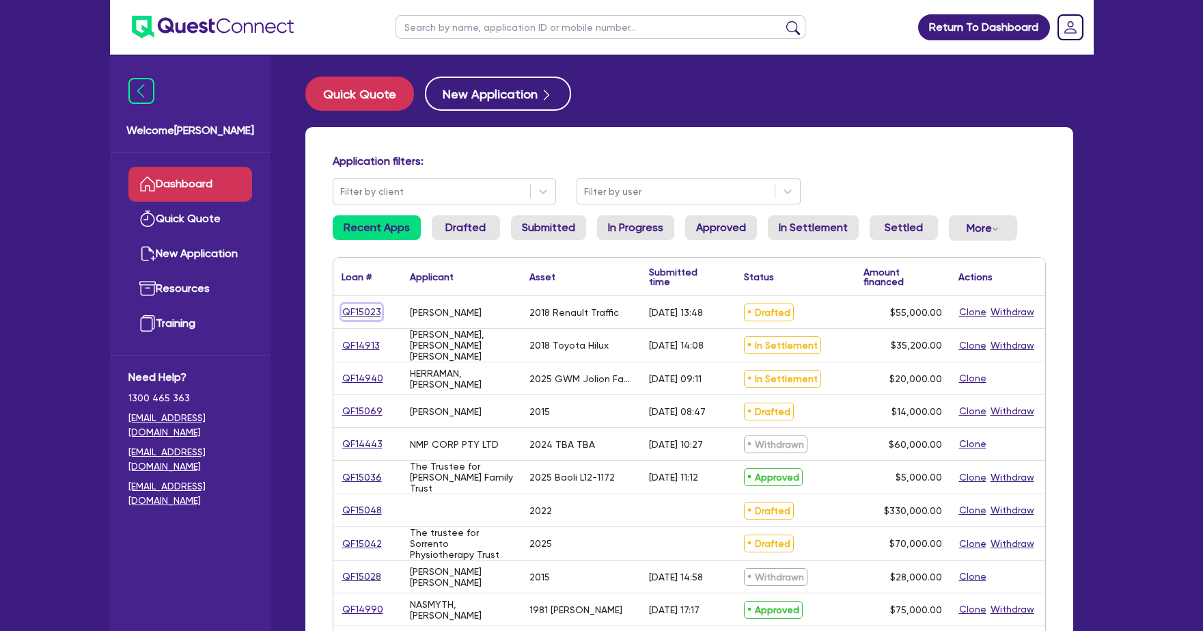
click at [359, 307] on link "QF15023" at bounding box center [362, 312] width 40 height 16
select select "CARS_AND_LIGHT_TRUCKS"
select select "VANS_AND_UTES"
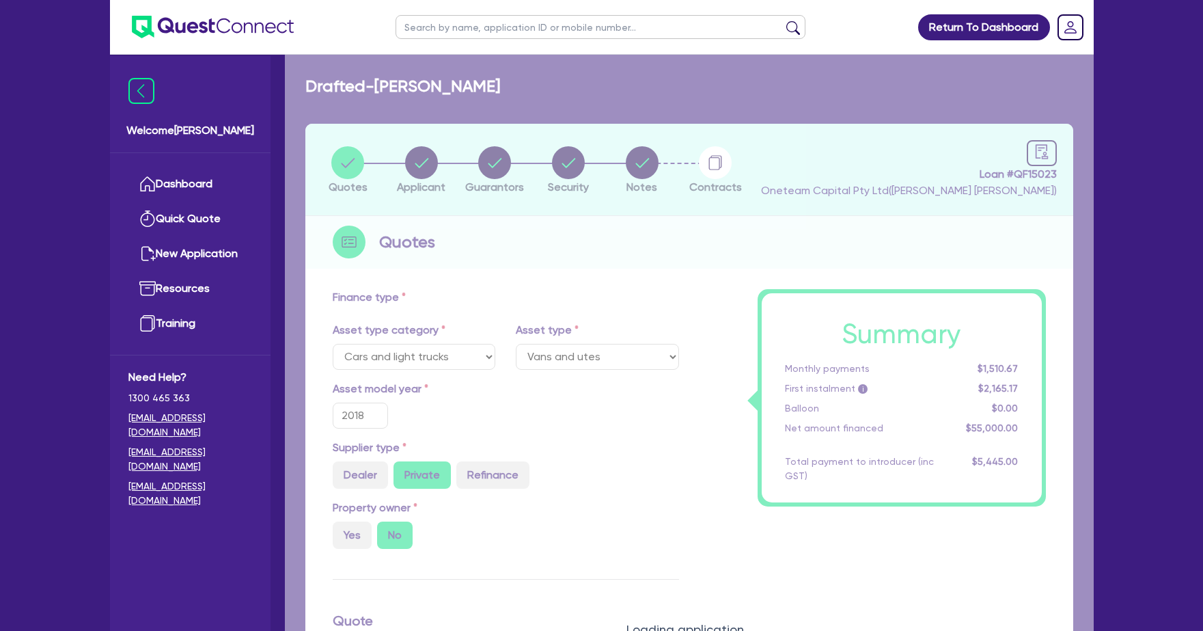
type input "55,000"
type input "4,950"
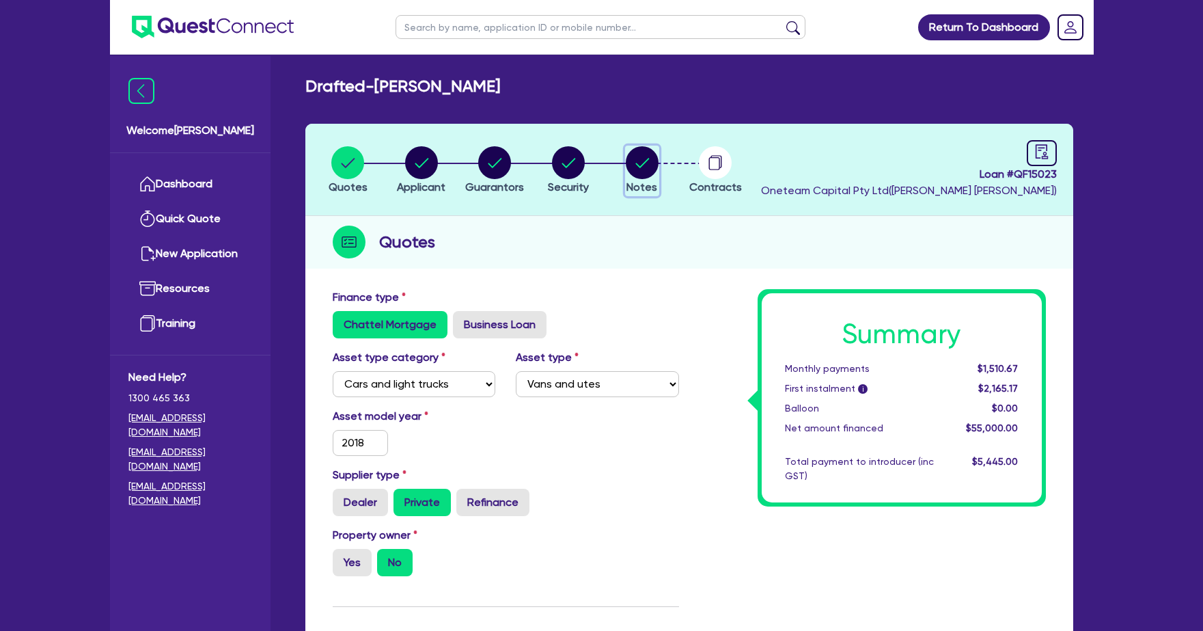
click at [635, 162] on circle "button" at bounding box center [642, 162] width 33 height 33
select select "Quest Finance - Own Book"
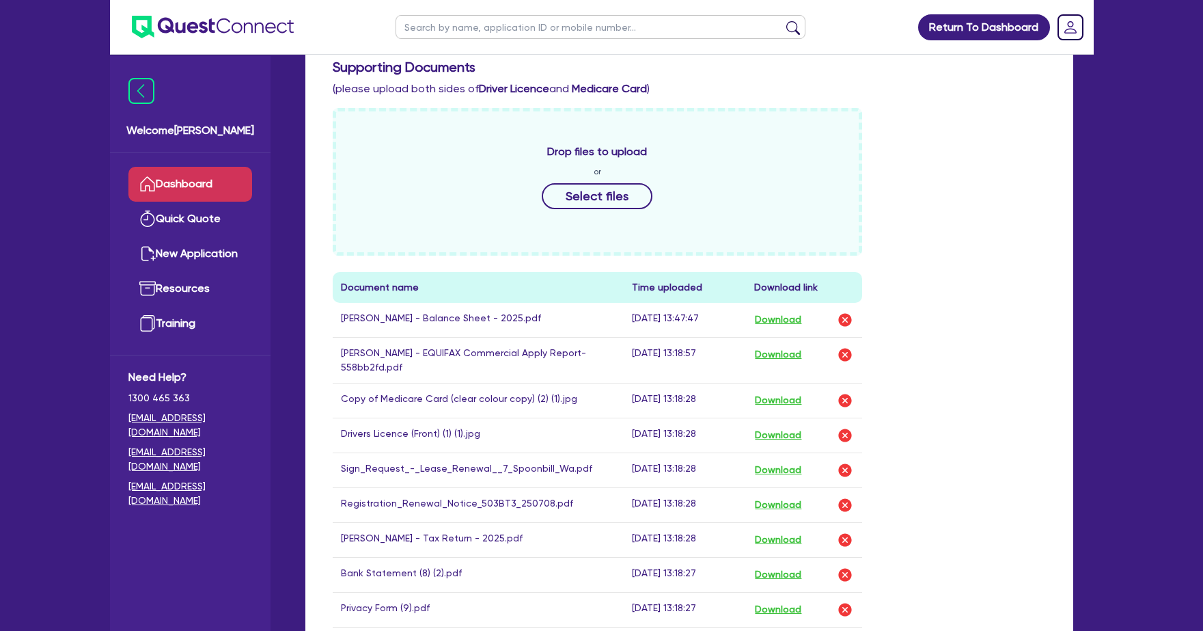
scroll to position [611, 0]
click at [197, 178] on link "Dashboard" at bounding box center [190, 184] width 124 height 35
